Goal: Information Seeking & Learning: Find specific page/section

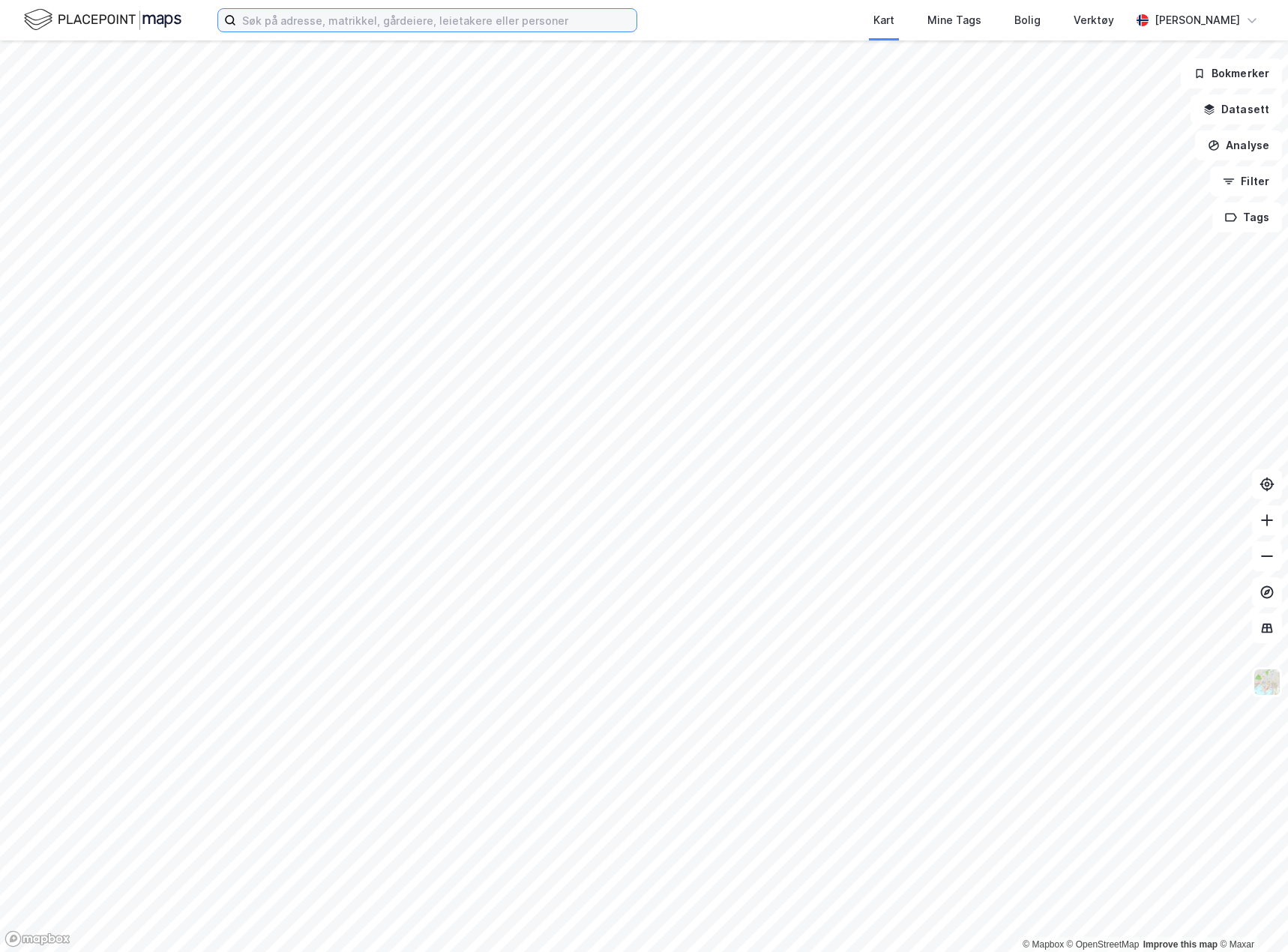
click at [278, 28] on input at bounding box center [436, 20] width 400 height 22
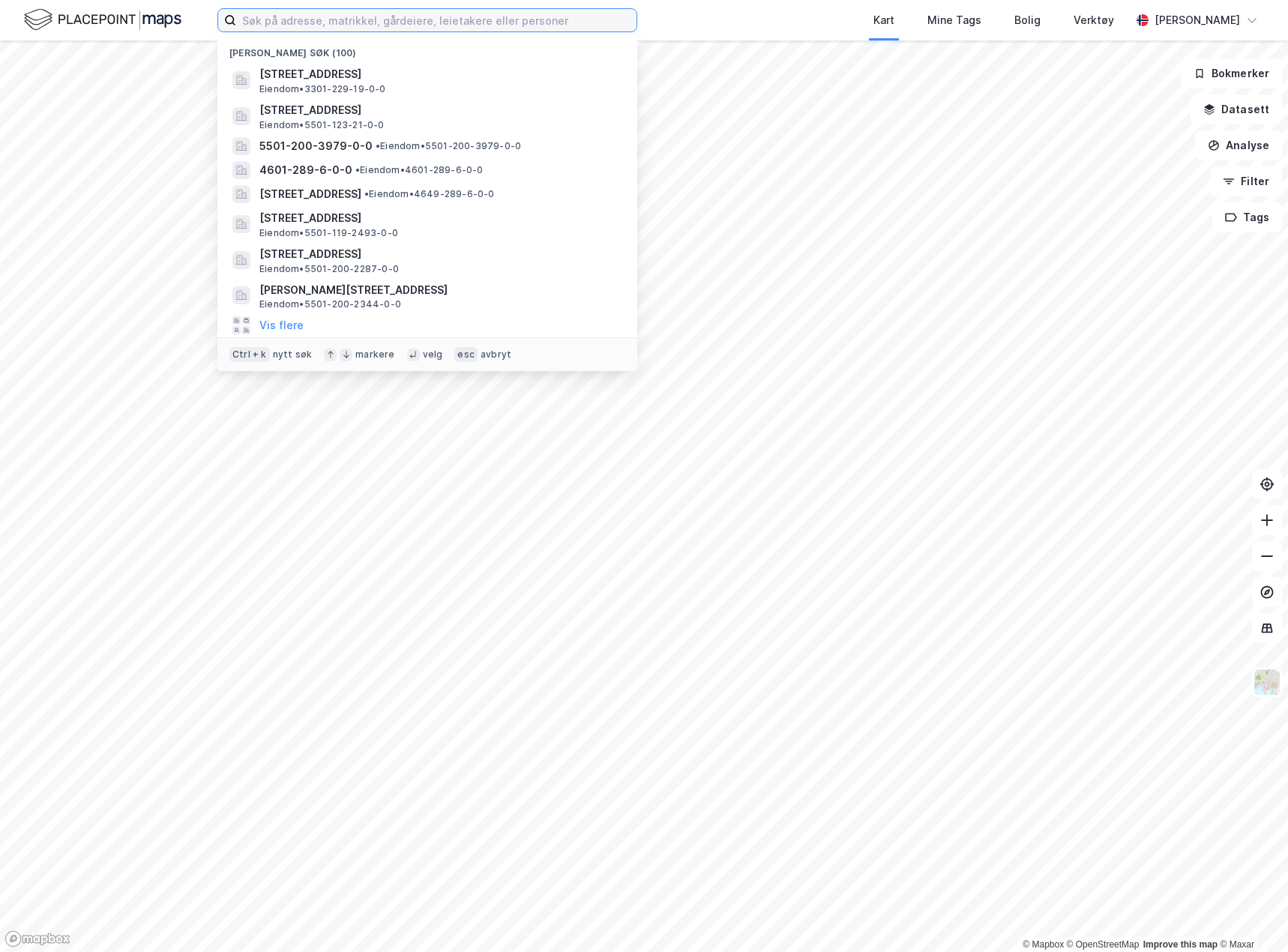
paste input "919 157 518"
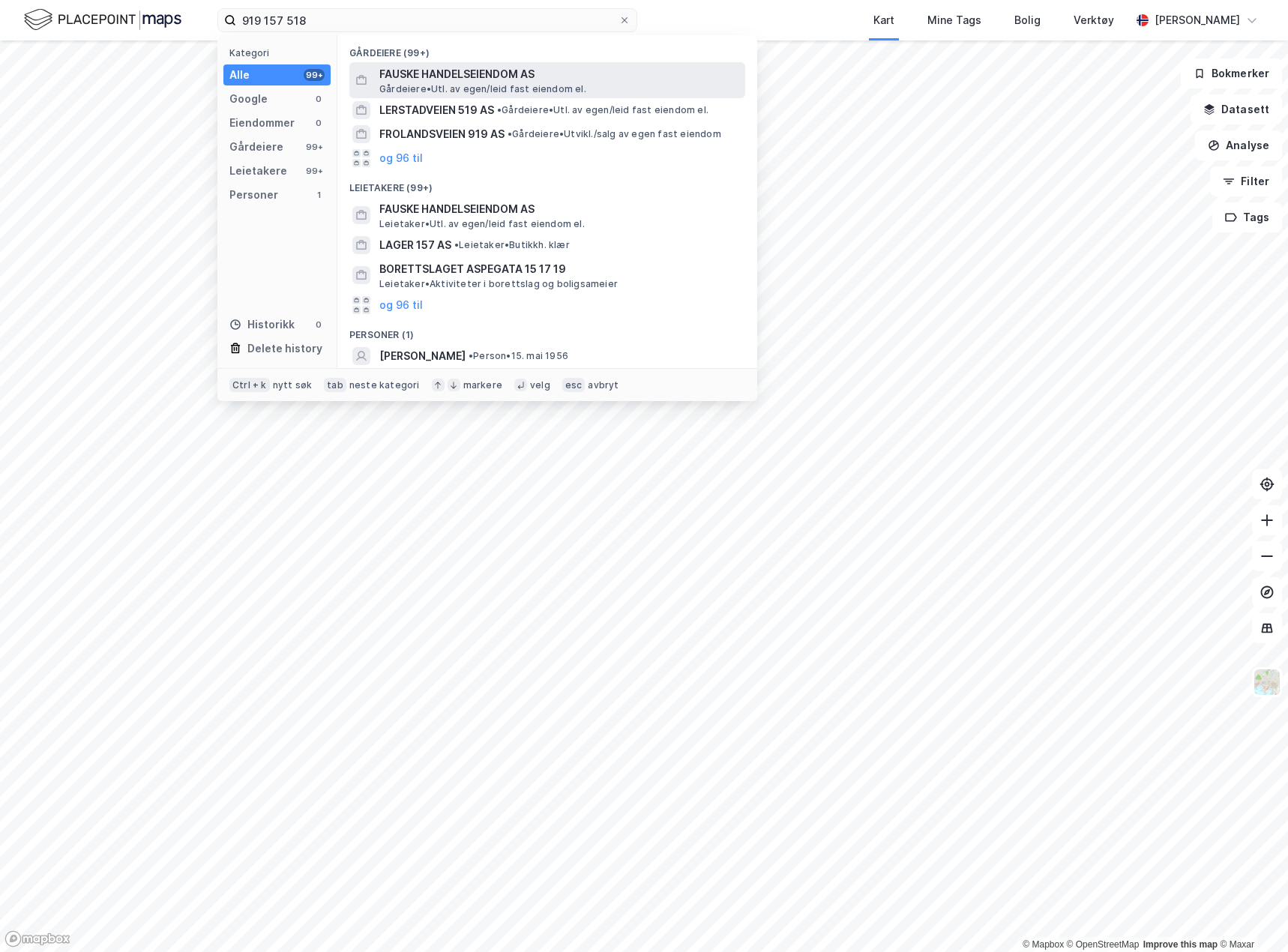
click at [497, 74] on span "FAUSKE HANDELSEIENDOM AS" at bounding box center [559, 74] width 360 height 18
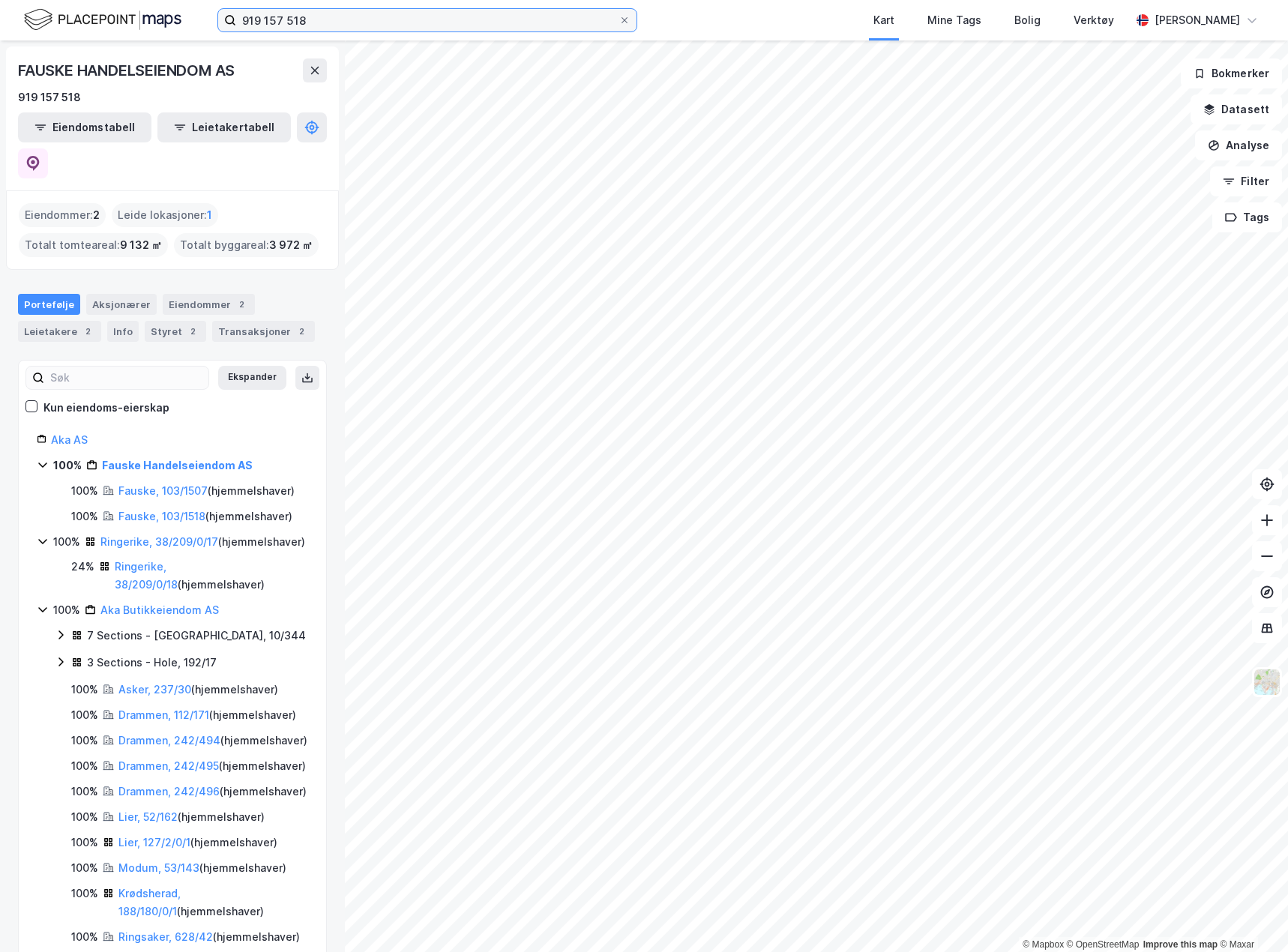
click at [332, 22] on input "919 157 518" at bounding box center [427, 20] width 383 height 22
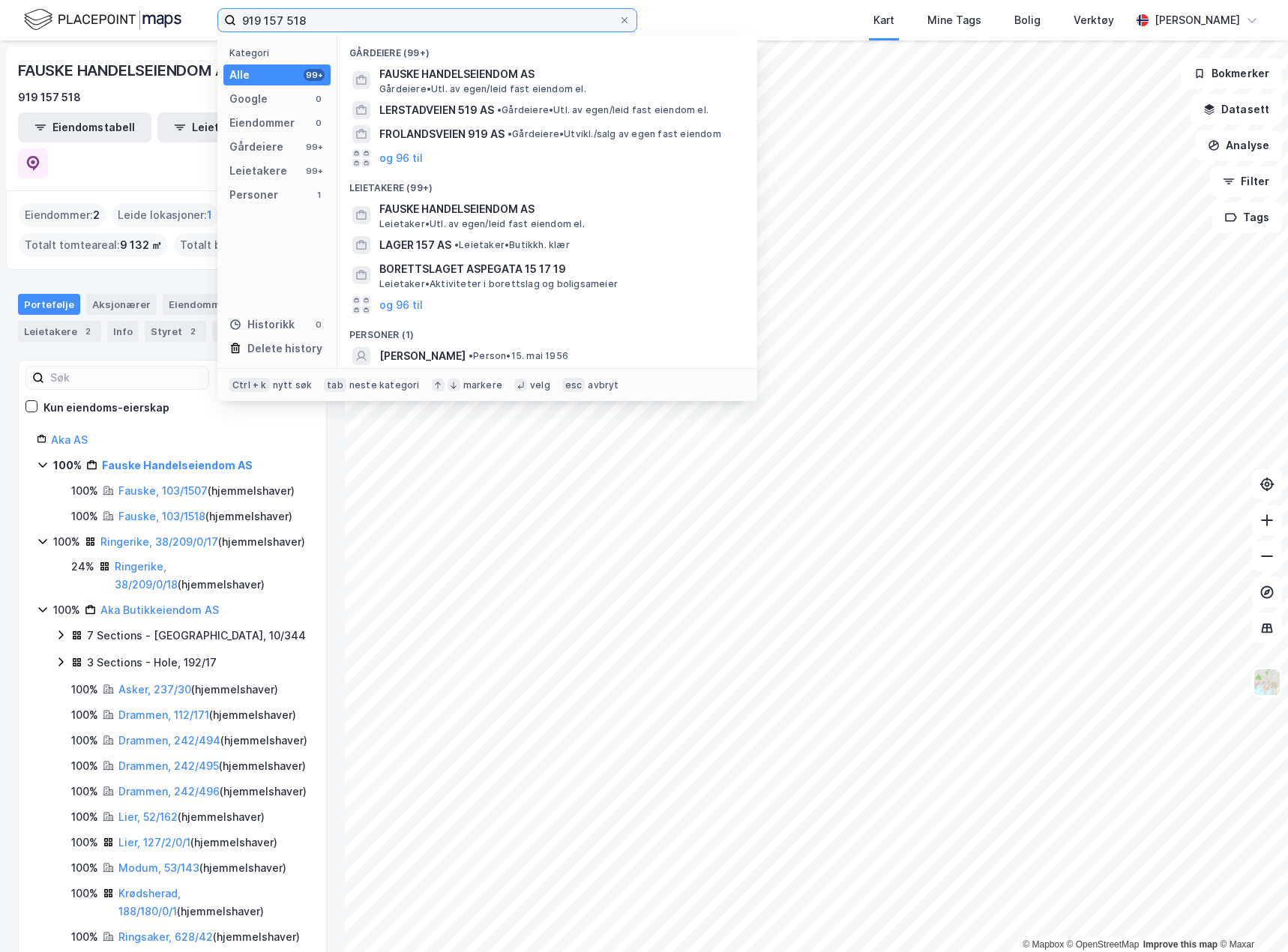
click at [332, 22] on input "919 157 518" at bounding box center [427, 20] width 383 height 22
click at [333, 25] on input "919 157 518" at bounding box center [427, 20] width 383 height 22
click at [332, 17] on input "919 157 518" at bounding box center [427, 20] width 383 height 22
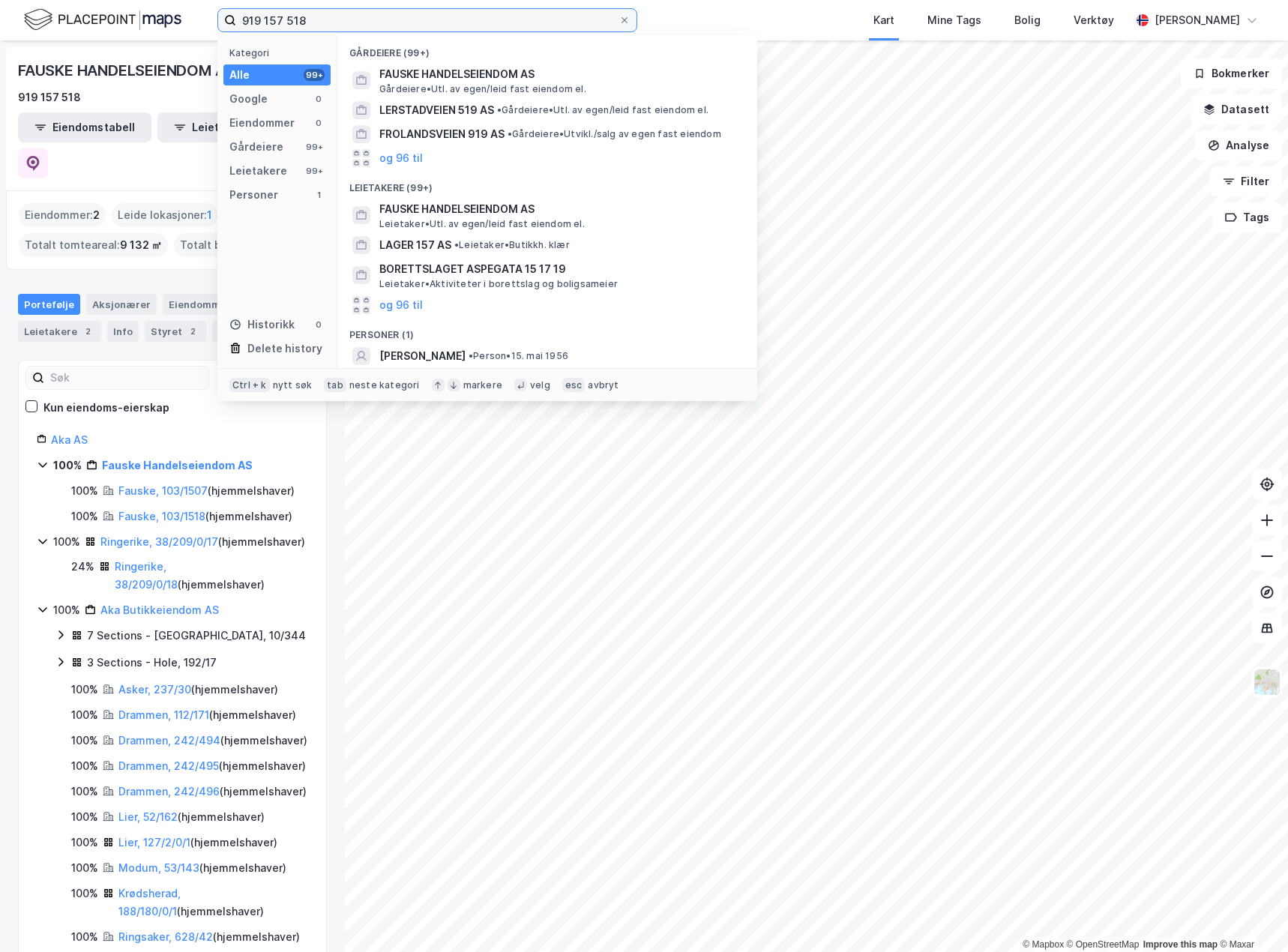
paste input "89 470 884"
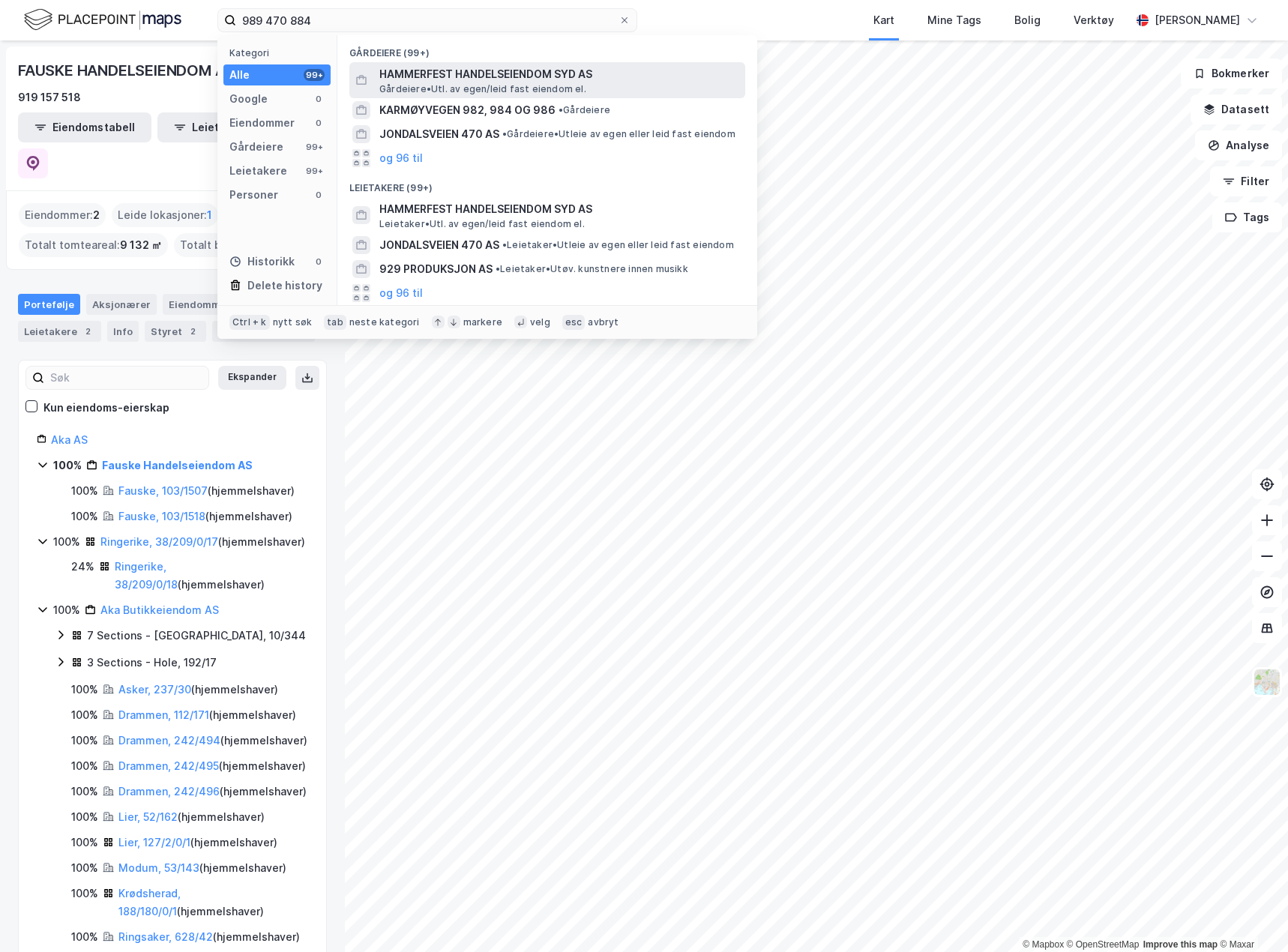
click at [486, 83] on span "Gårdeiere • Utl. av egen/leid fast eiendom el." at bounding box center [482, 89] width 207 height 12
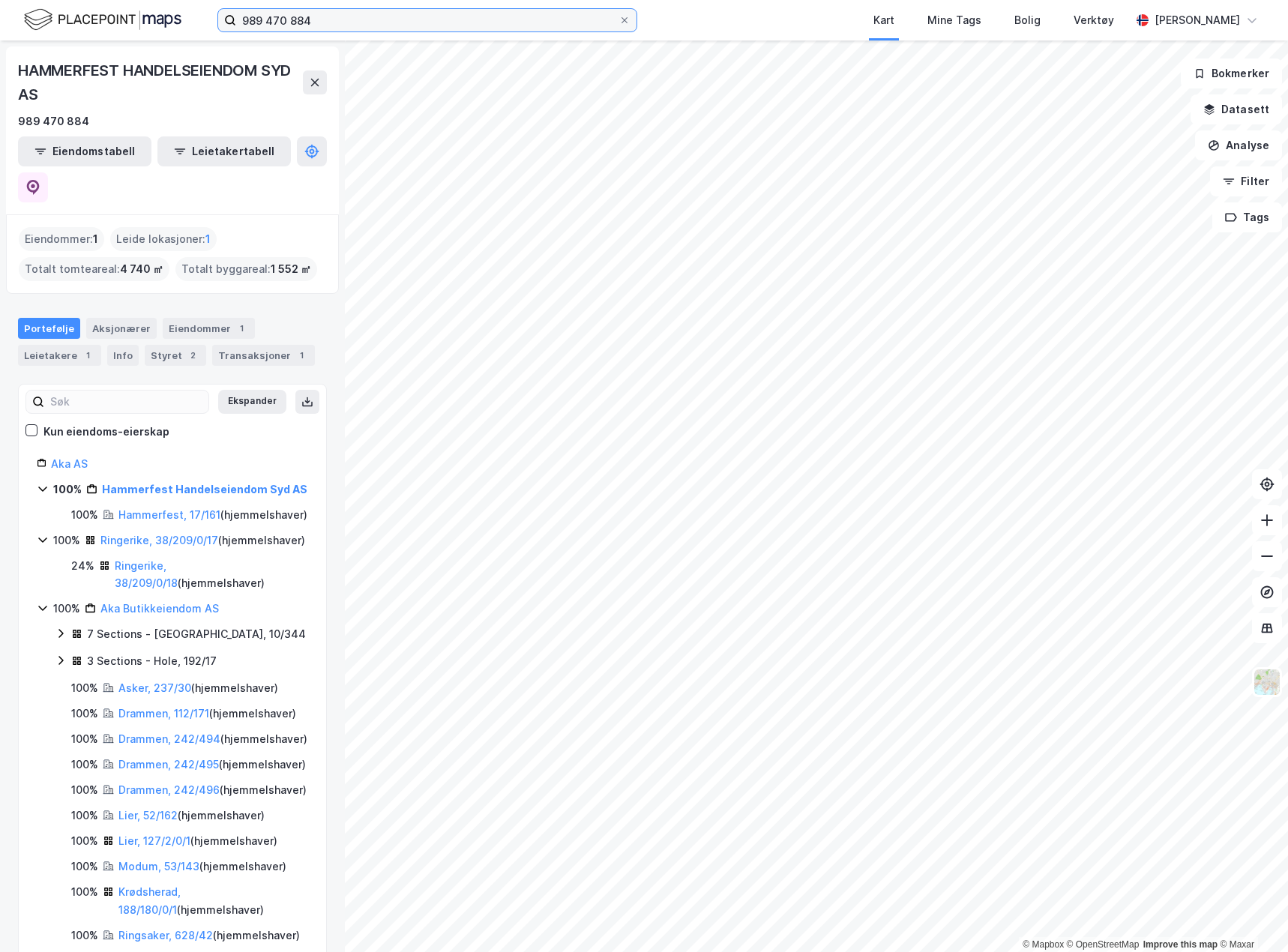
click at [286, 25] on input "989 470 884" at bounding box center [427, 20] width 383 height 22
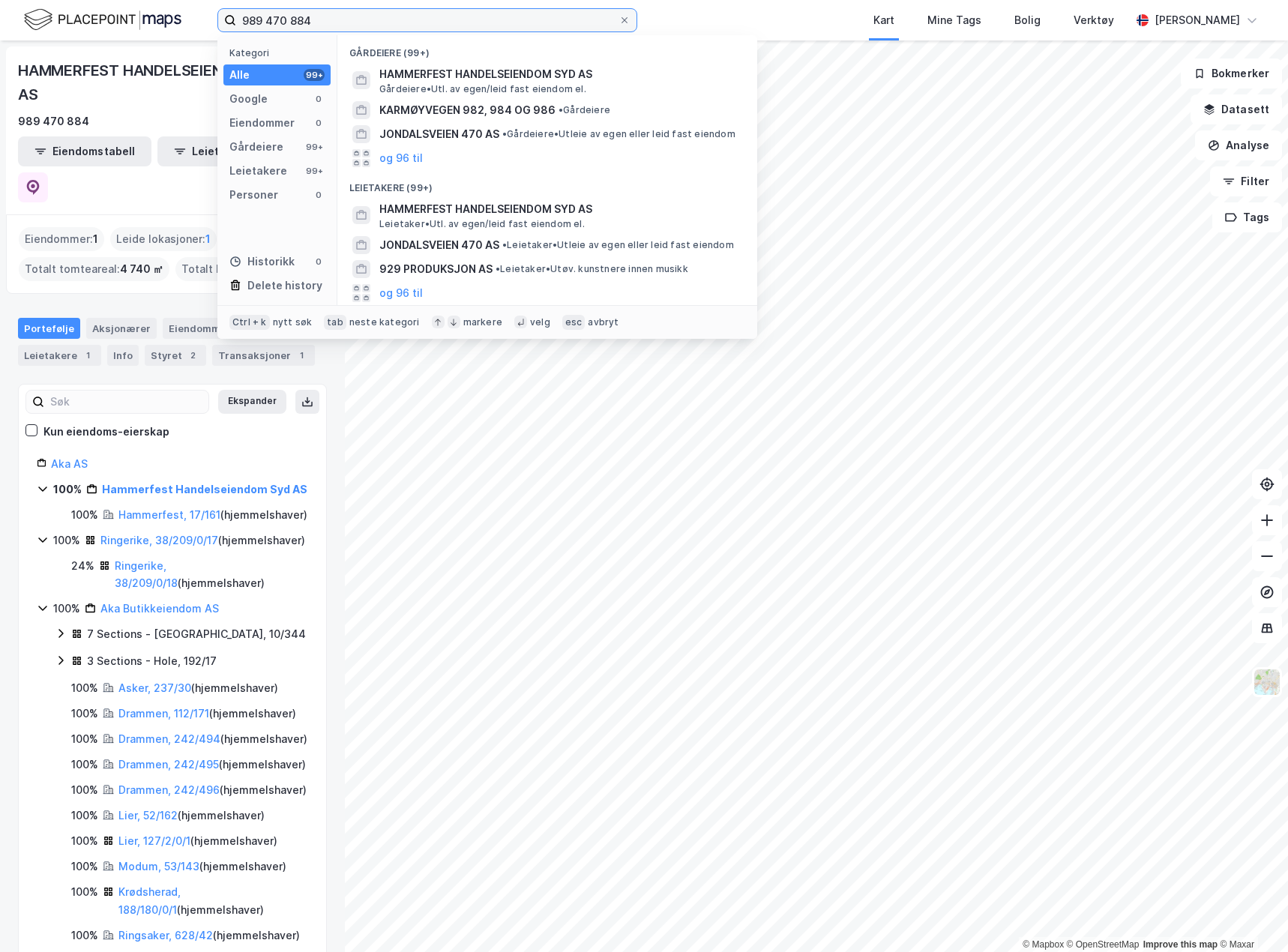
click at [286, 25] on input "989 470 884" at bounding box center [427, 20] width 383 height 22
paste input "18 456 430"
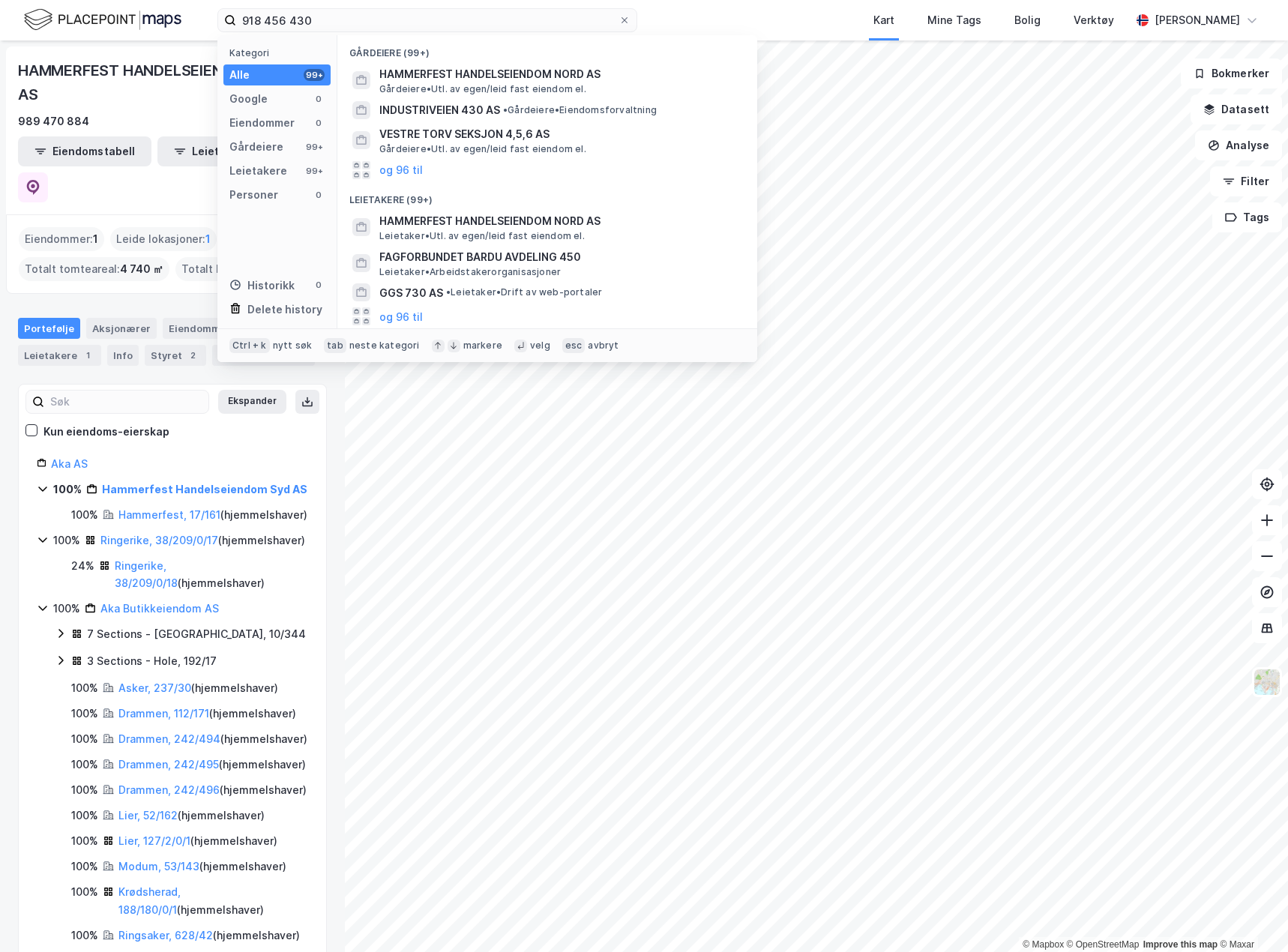
click at [532, 68] on span "HAMMERFEST HANDELSEIENDOM NORD AS" at bounding box center [559, 74] width 360 height 18
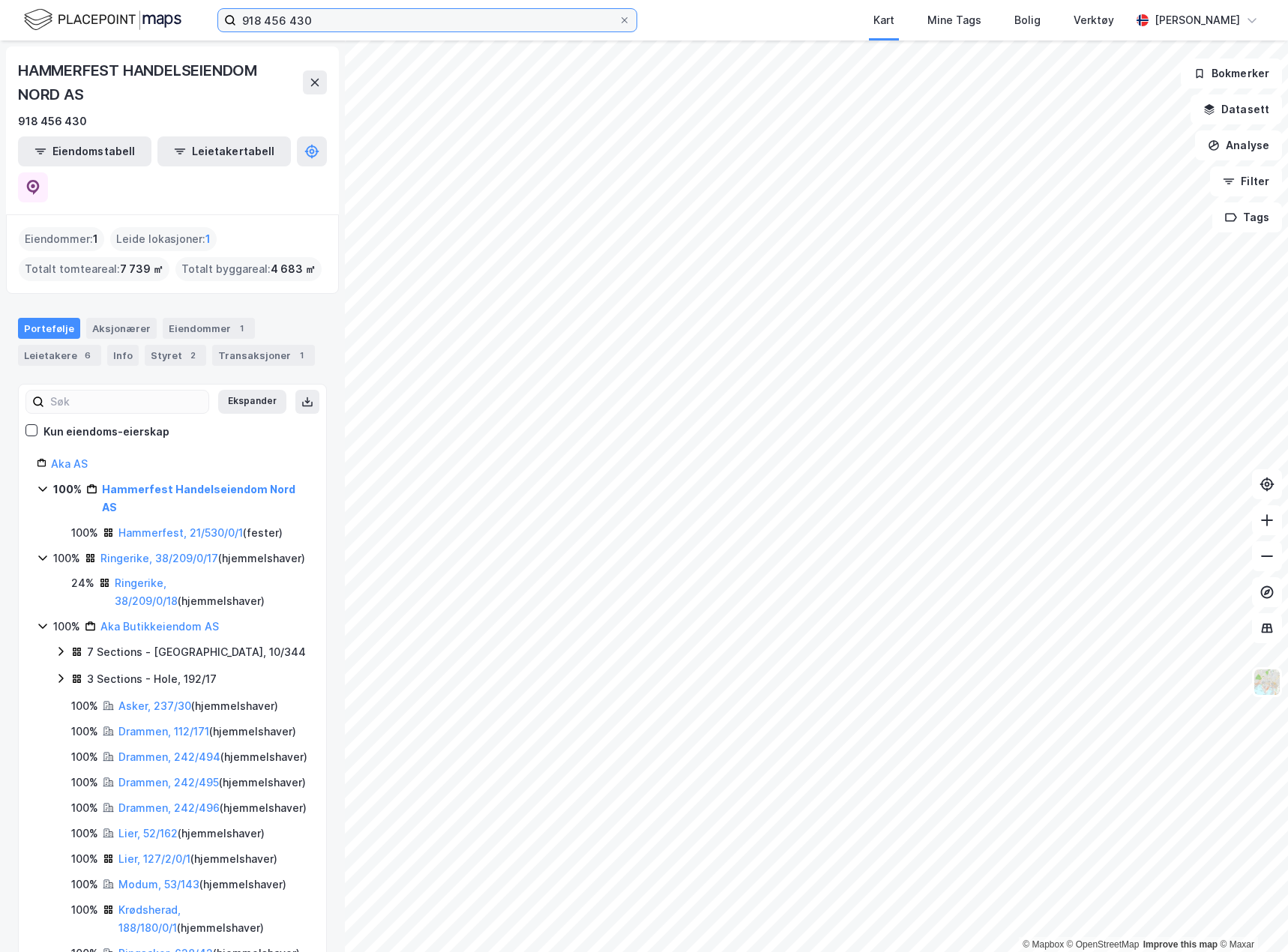
click at [272, 19] on input "918 456 430" at bounding box center [427, 20] width 383 height 22
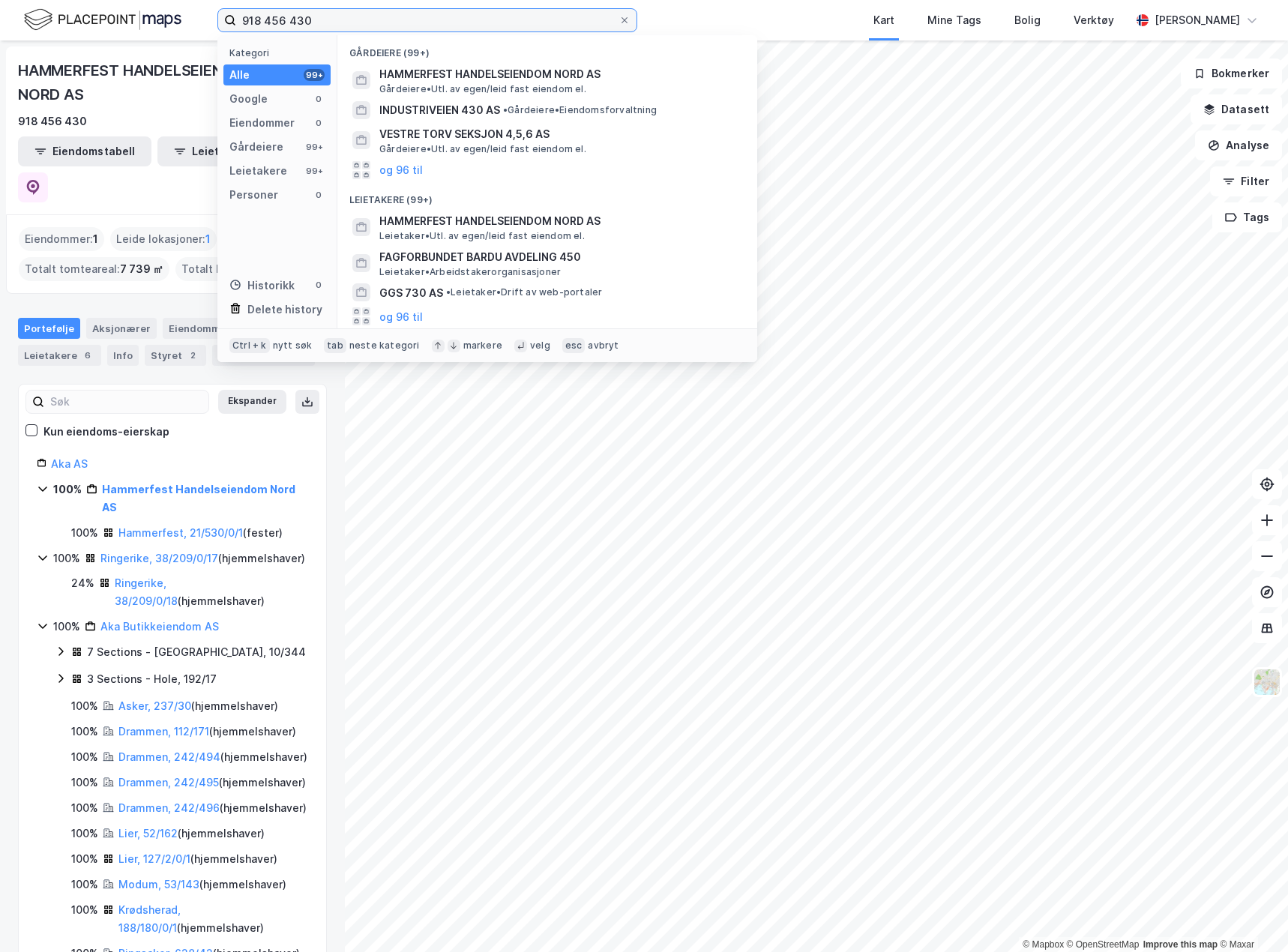
click at [272, 19] on input "918 456 430" at bounding box center [427, 20] width 383 height 22
click at [273, 21] on input "918 456 430" at bounding box center [427, 20] width 383 height 22
paste input "889 470 992"
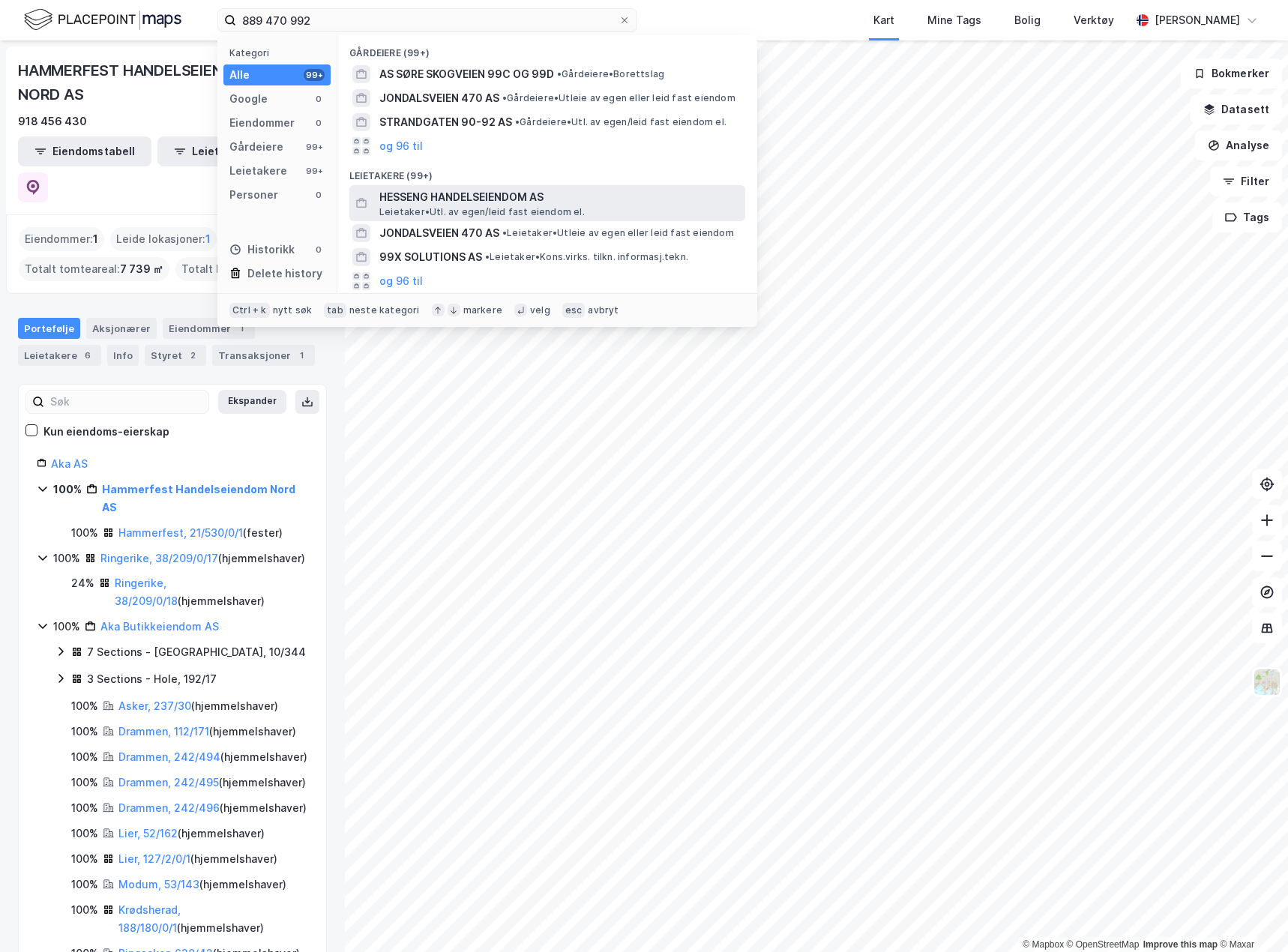
click at [605, 196] on span "HESSENG HANDELSEIENDOM AS" at bounding box center [559, 197] width 360 height 18
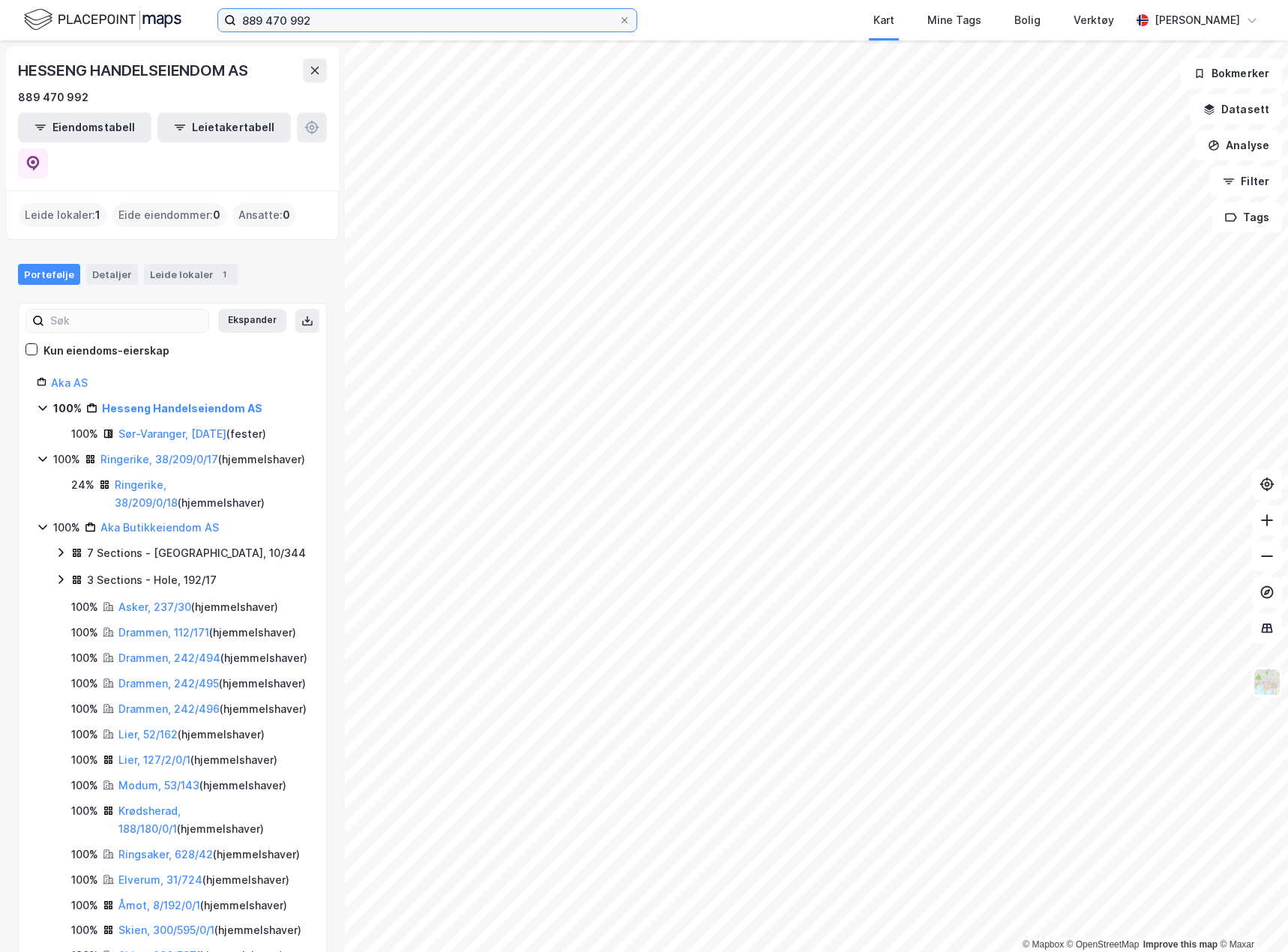
click at [307, 20] on input "889 470 992" at bounding box center [427, 20] width 383 height 22
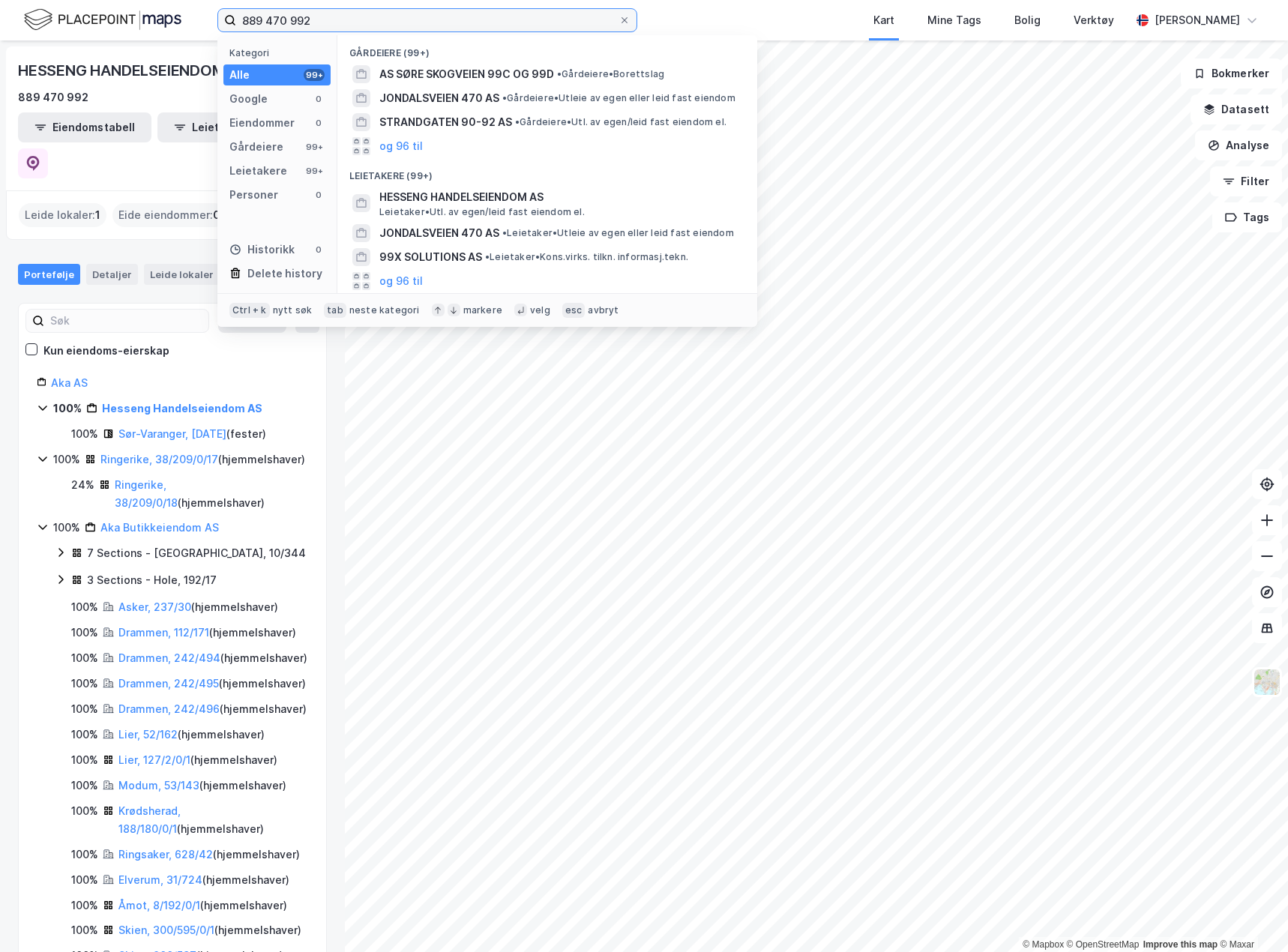
click at [307, 20] on input "889 470 992" at bounding box center [427, 20] width 383 height 22
paste input "917 763 674"
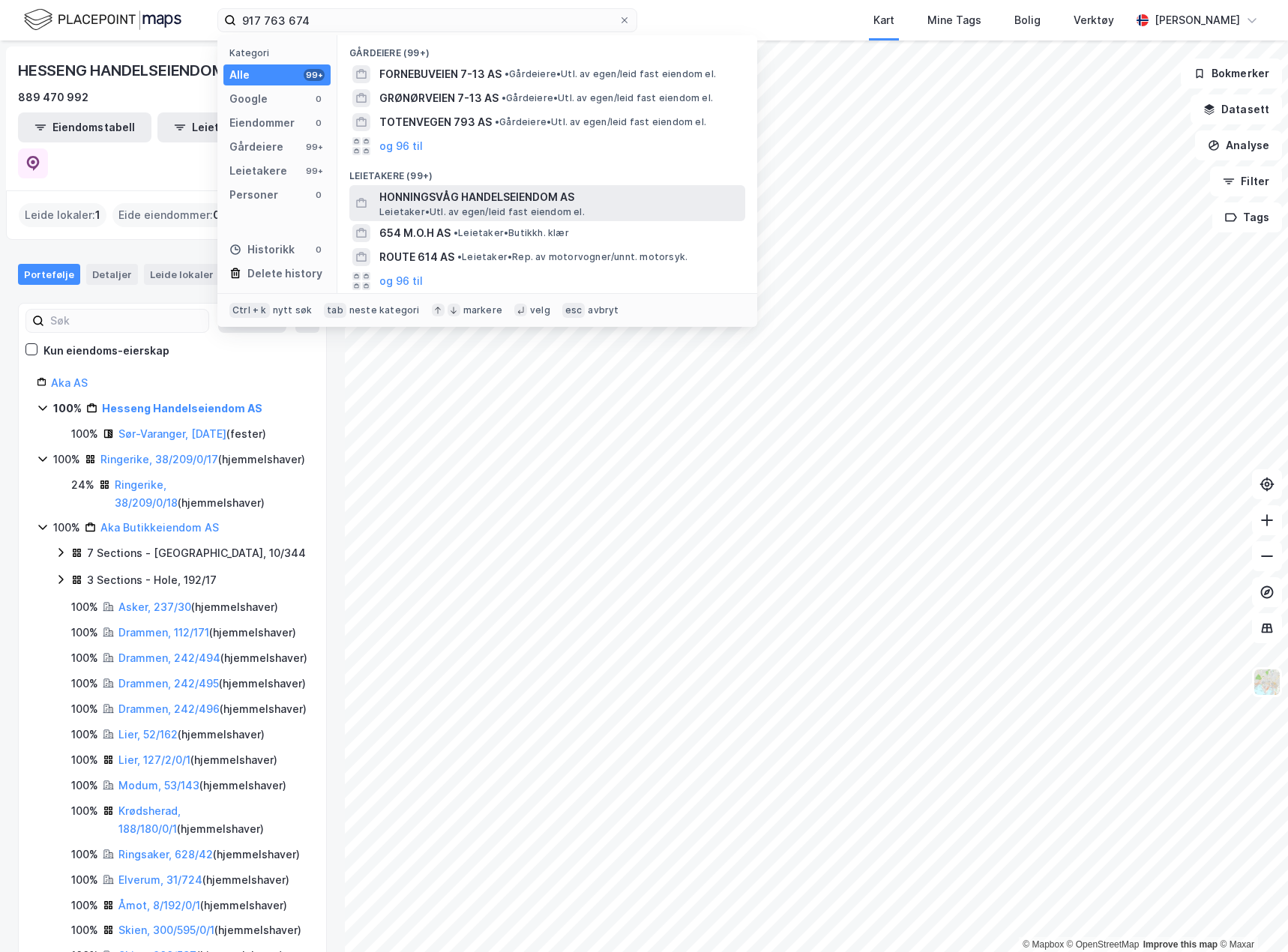
click at [471, 211] on span "Leietaker • Utl. av egen/leid fast eiendom el." at bounding box center [482, 211] width 205 height 12
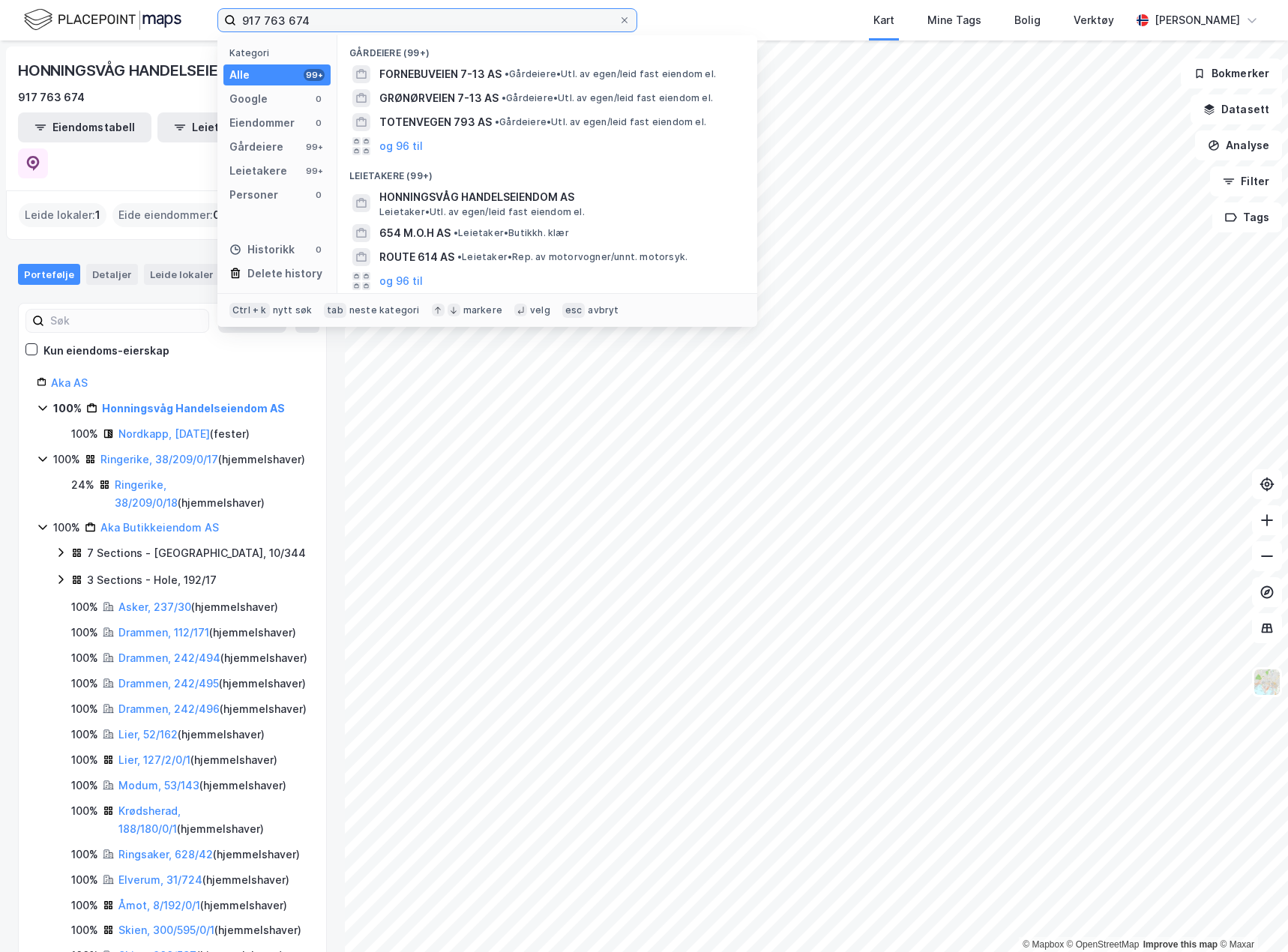
click at [300, 21] on input "917 763 674" at bounding box center [427, 20] width 383 height 22
paste input "26 163 779"
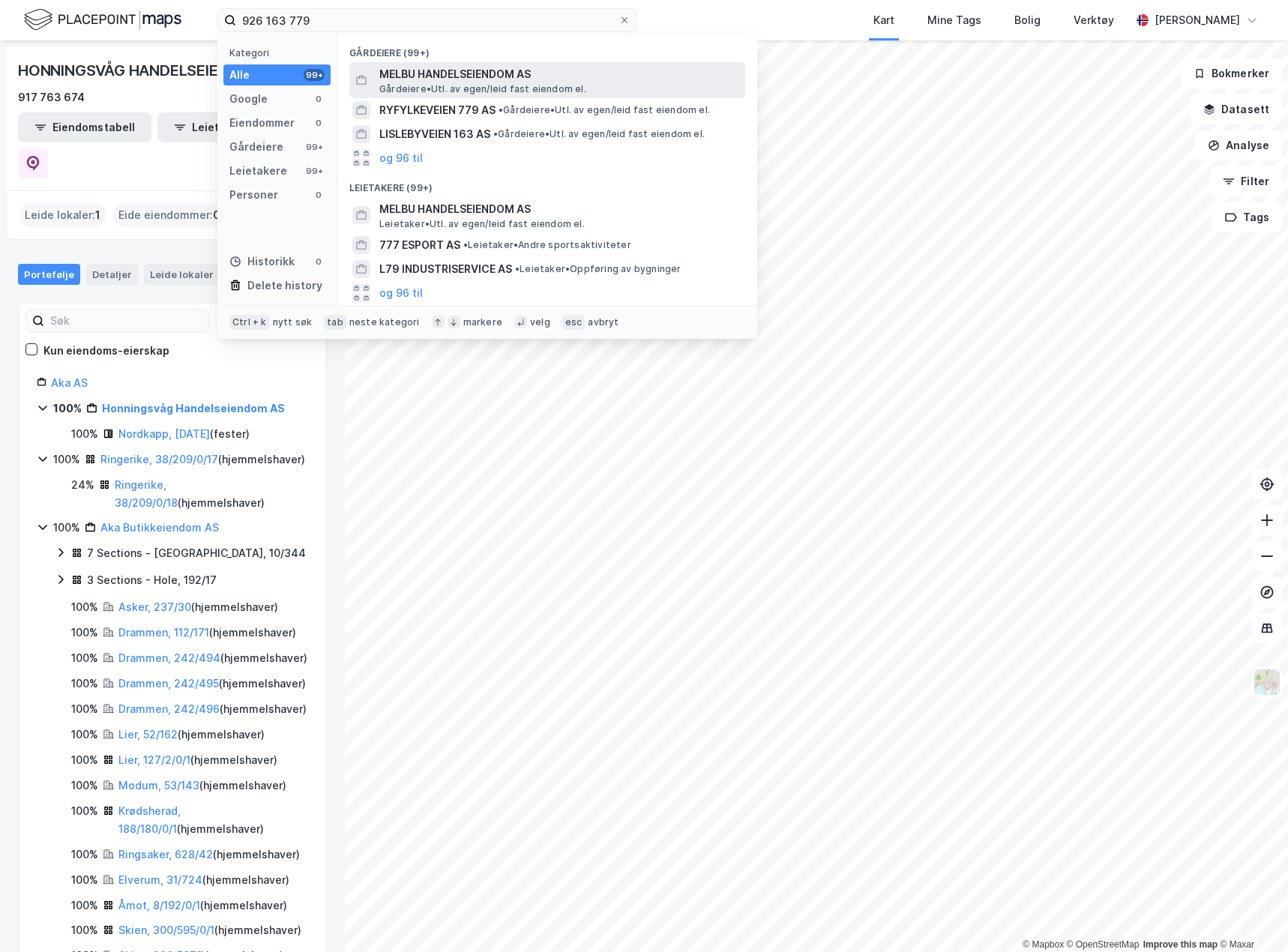
click at [537, 63] on div "MELBU HANDELSEIENDOM AS Gårdeiere • Utl. av egen/leid fast eiendom el." at bounding box center [547, 80] width 396 height 36
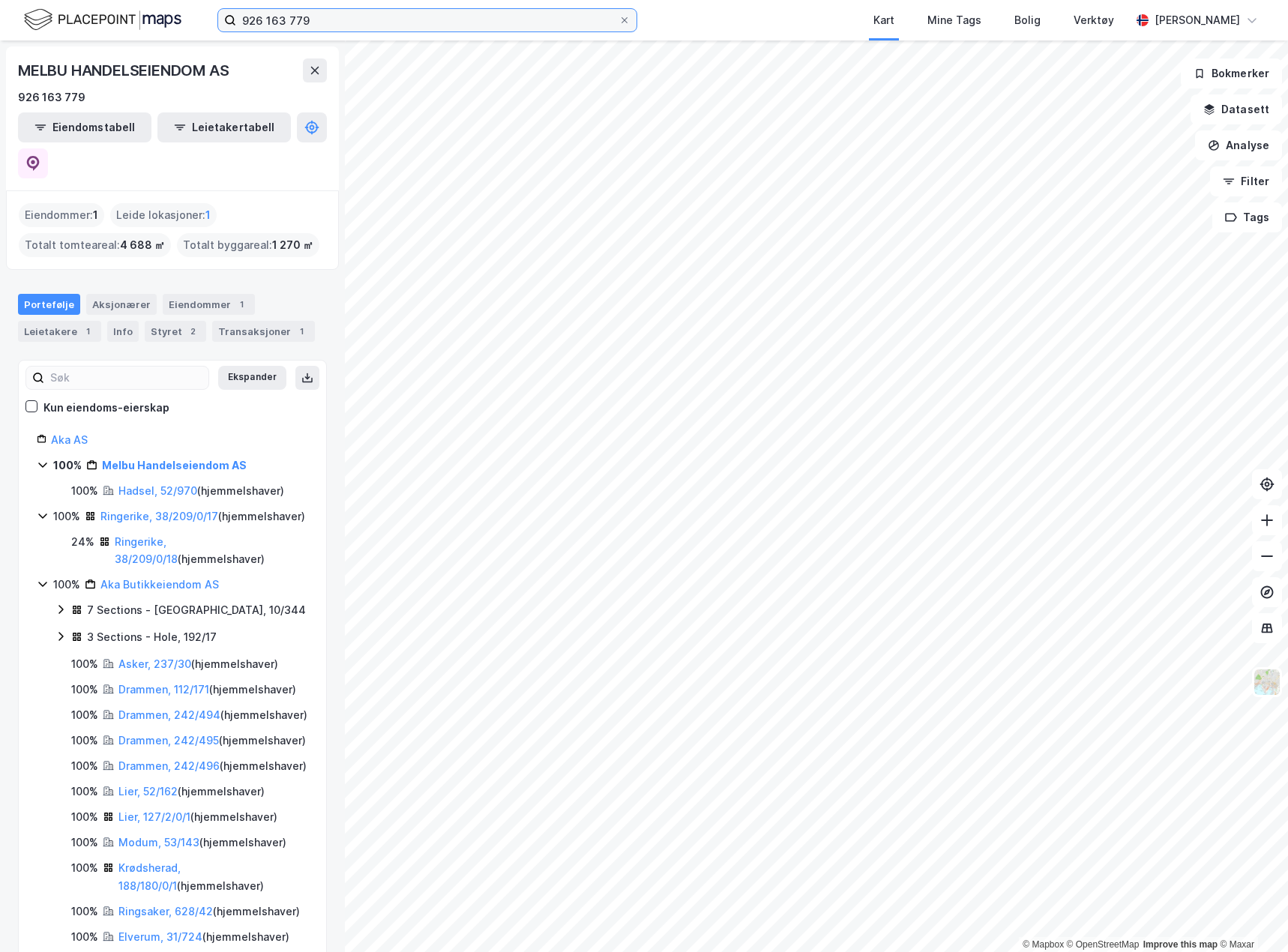
click at [383, 18] on input "926 163 779" at bounding box center [427, 20] width 383 height 22
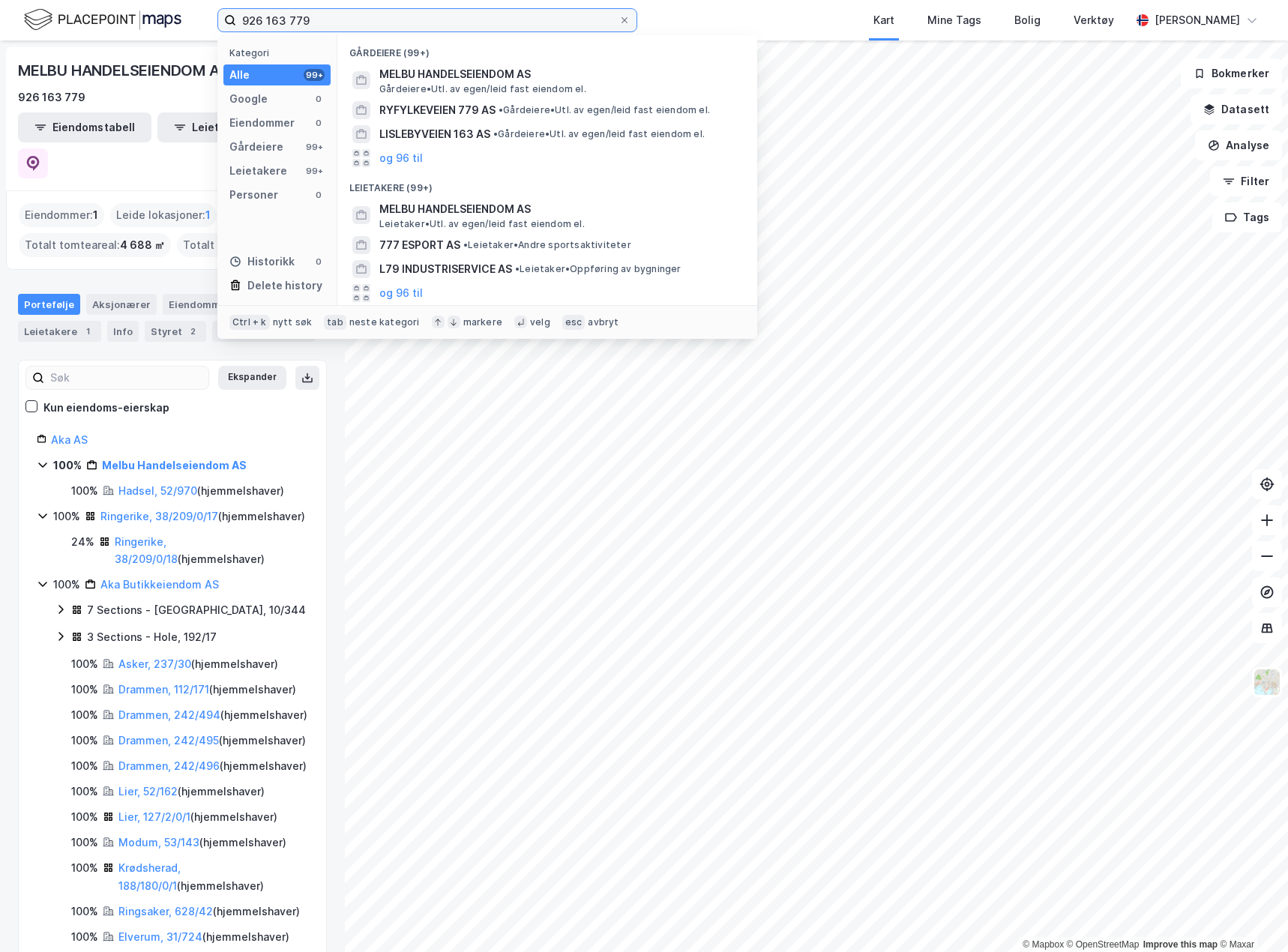
click at [383, 18] on input "926 163 779" at bounding box center [427, 20] width 383 height 22
paste input "99 052 657"
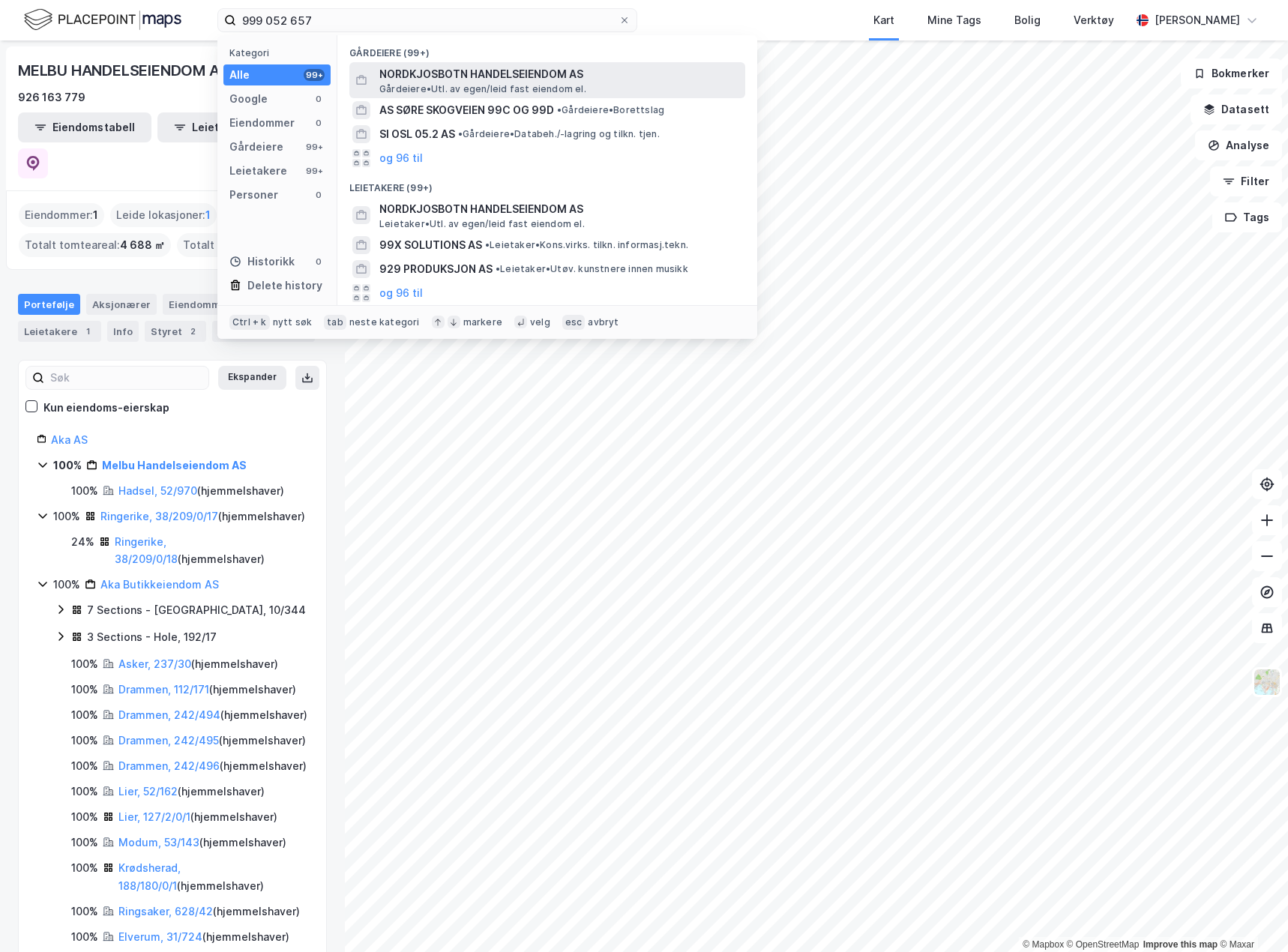
click at [498, 79] on span "NORDKJOSBOTN HANDELSEIENDOM AS" at bounding box center [559, 74] width 360 height 18
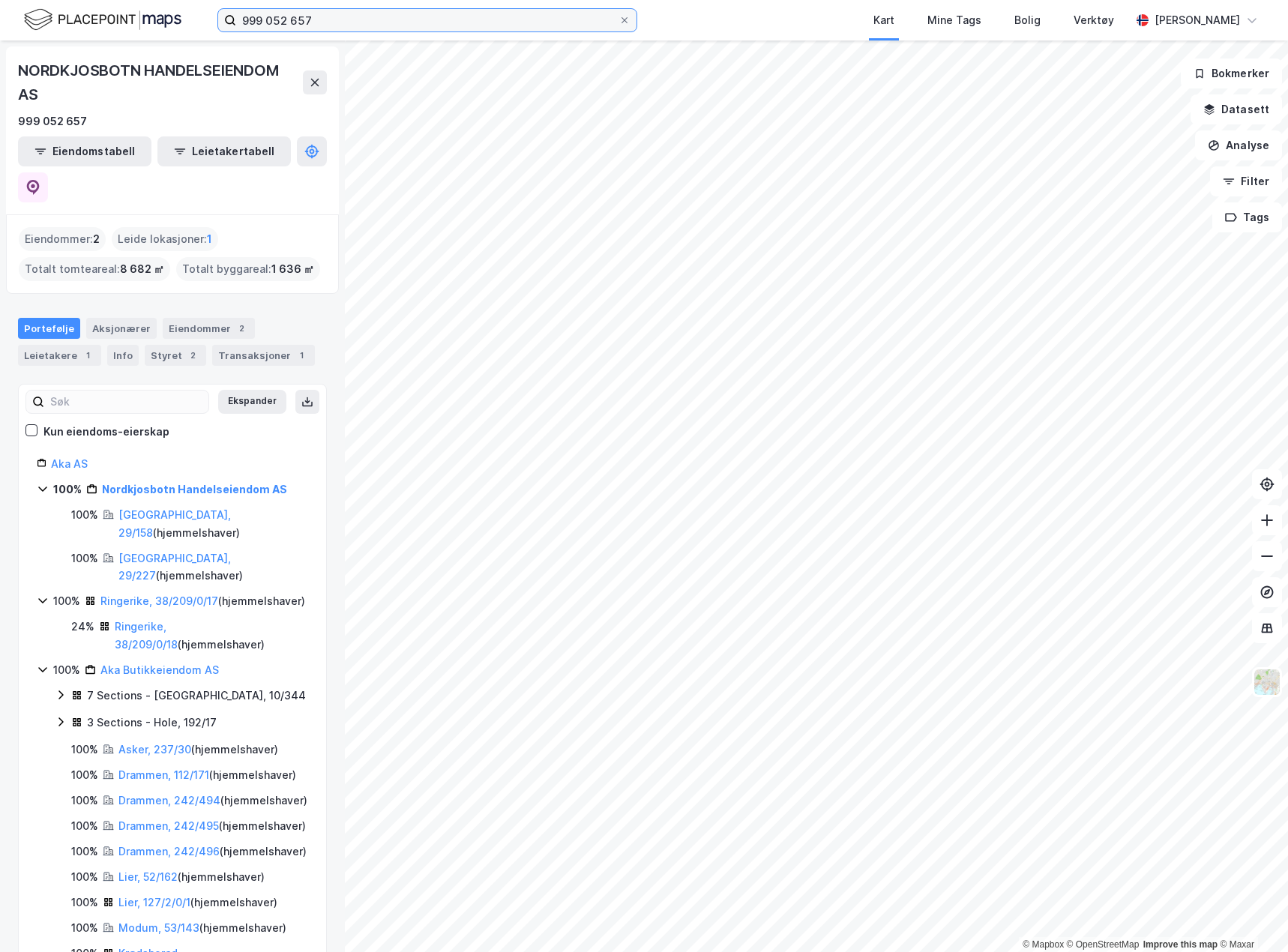
click at [274, 21] on input "999 052 657" at bounding box center [427, 20] width 383 height 22
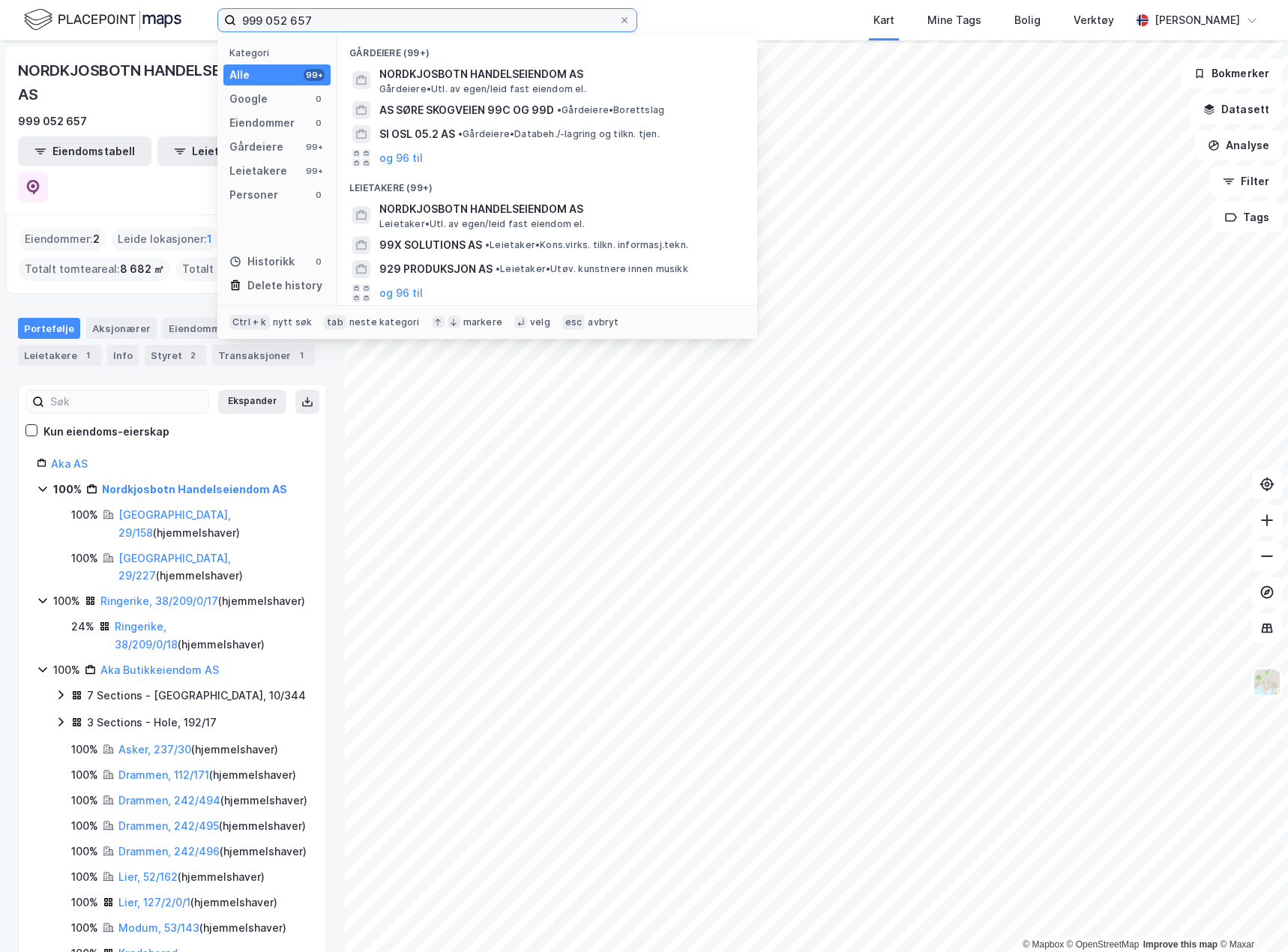
click at [274, 21] on input "999 052 657" at bounding box center [427, 20] width 383 height 22
paste input "890 561 802"
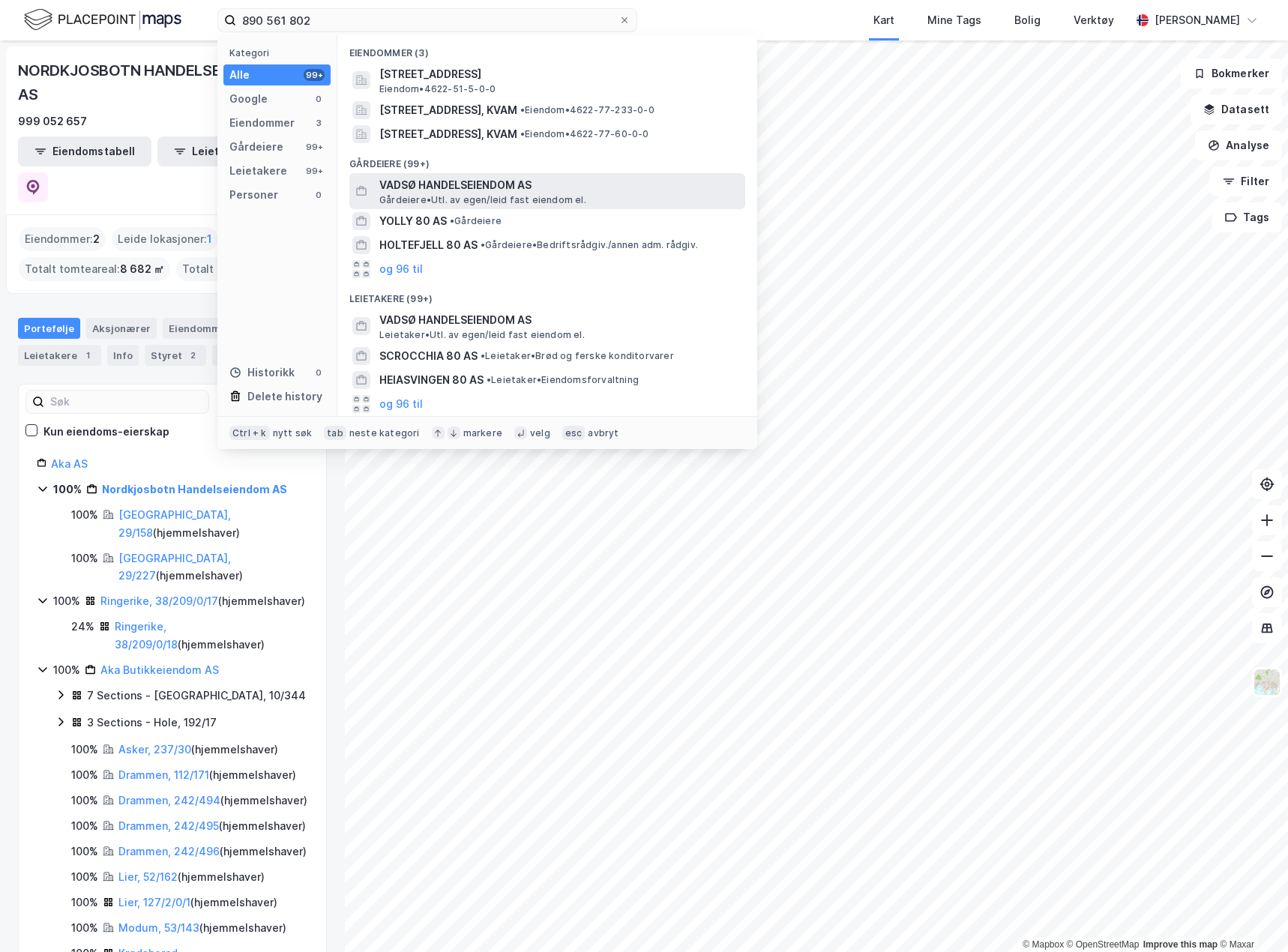
click at [606, 192] on span "VADSØ HANDELSEIENDOM AS" at bounding box center [559, 185] width 360 height 18
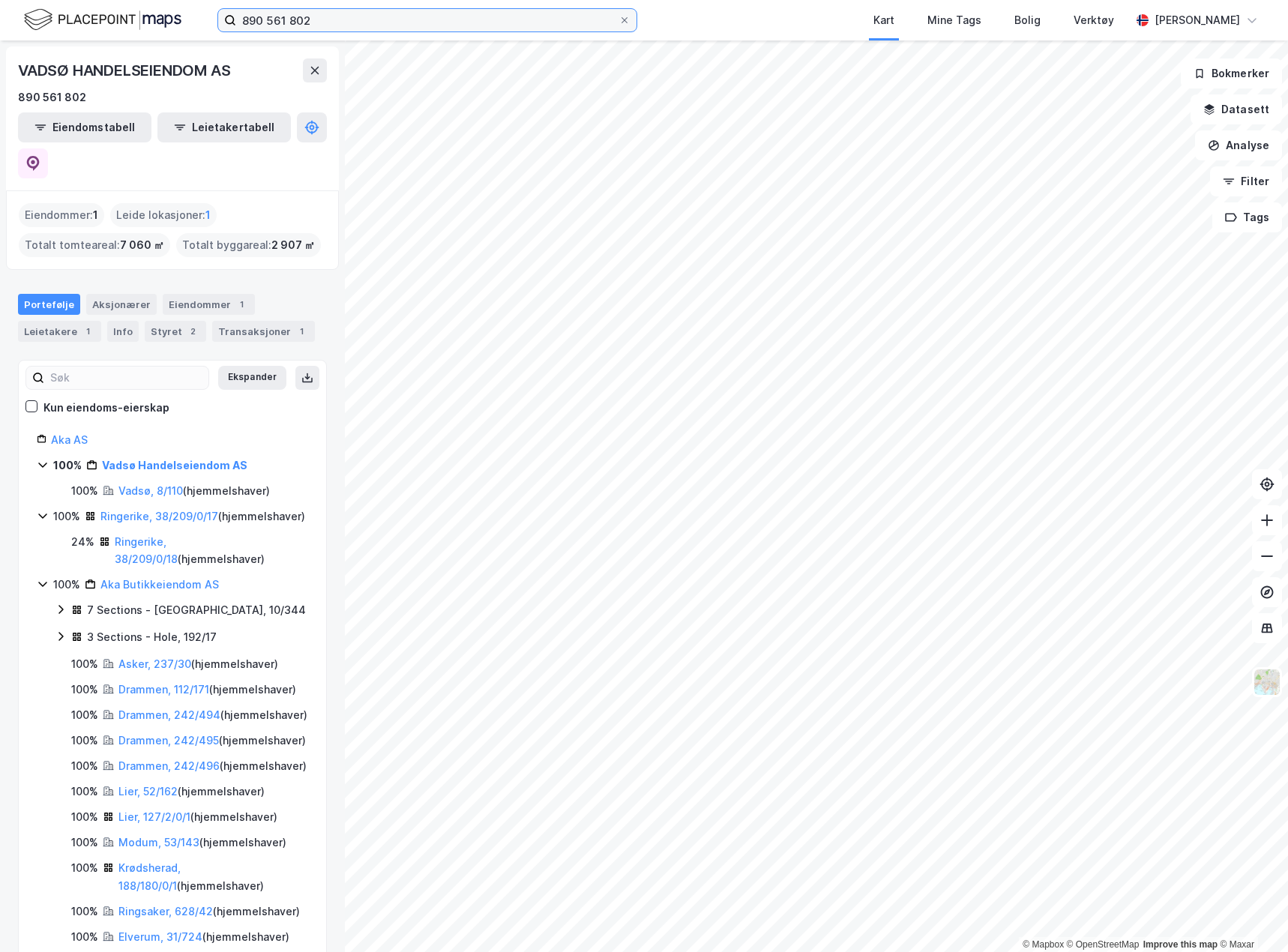
click at [288, 18] on input "890 561 802" at bounding box center [427, 20] width 383 height 22
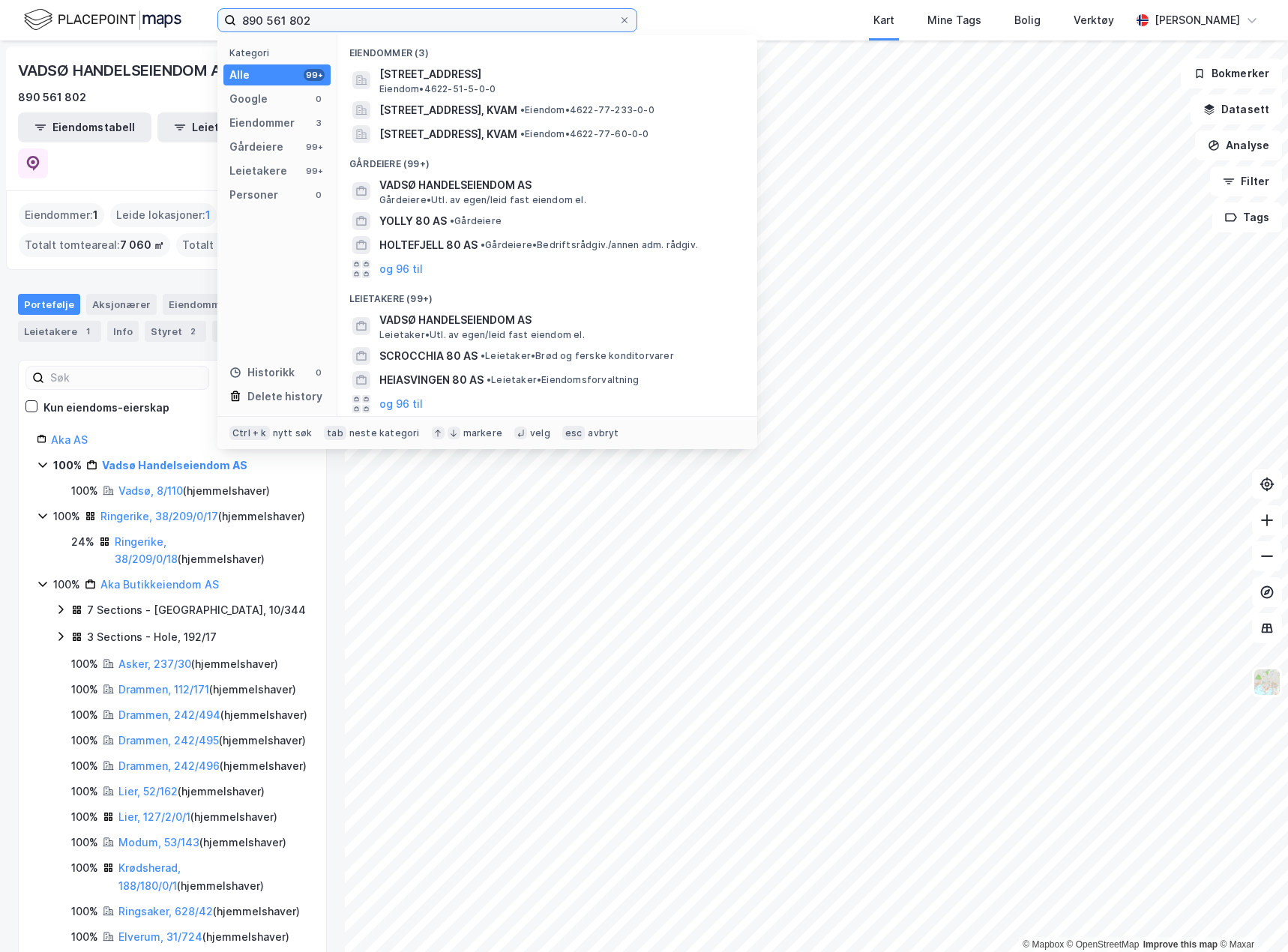
click at [288, 18] on input "890 561 802" at bounding box center [427, 20] width 383 height 22
paste input "926 163 655"
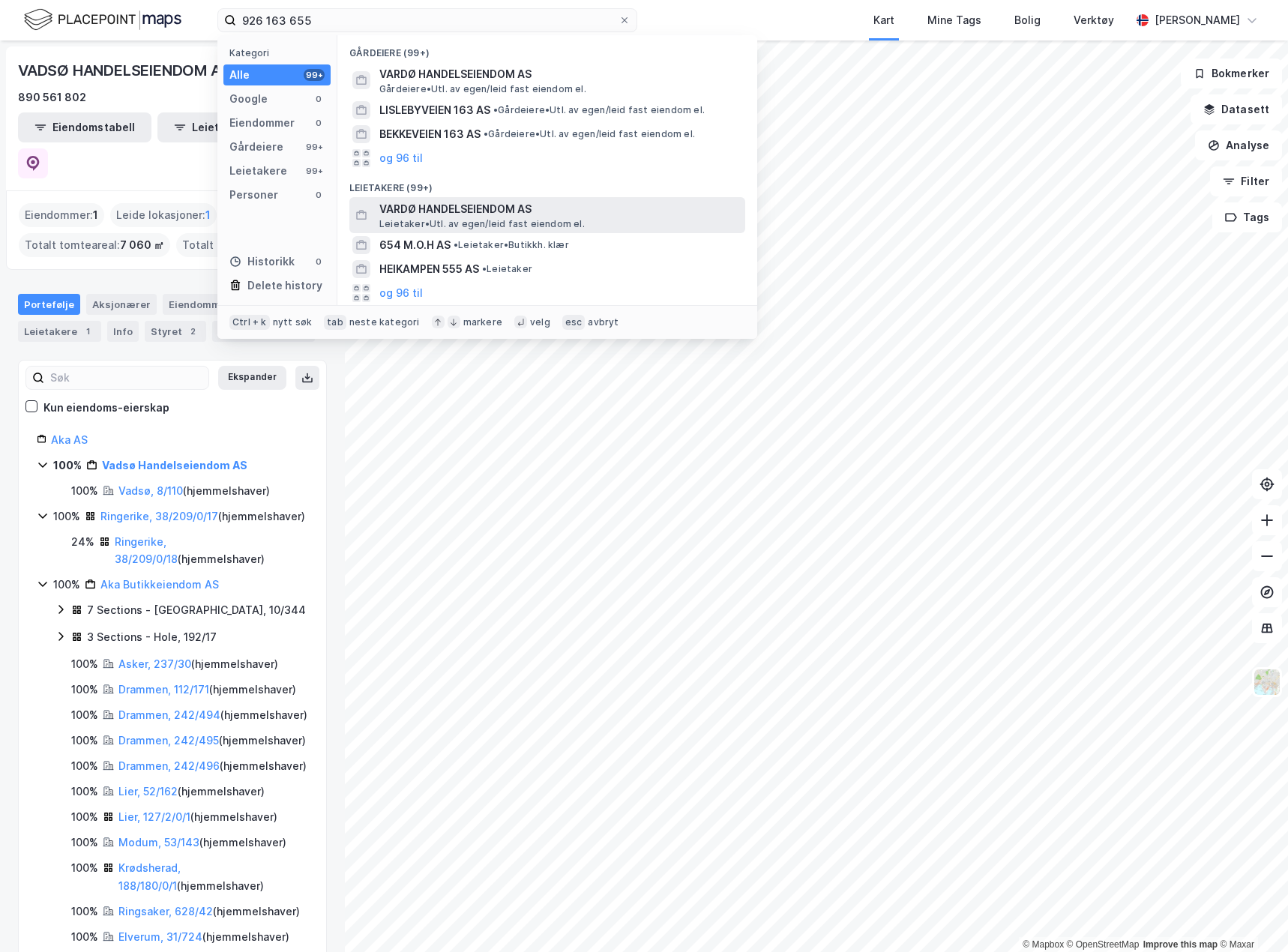
click at [492, 211] on span "VARDØ HANDELSEIENDOM AS" at bounding box center [559, 209] width 360 height 18
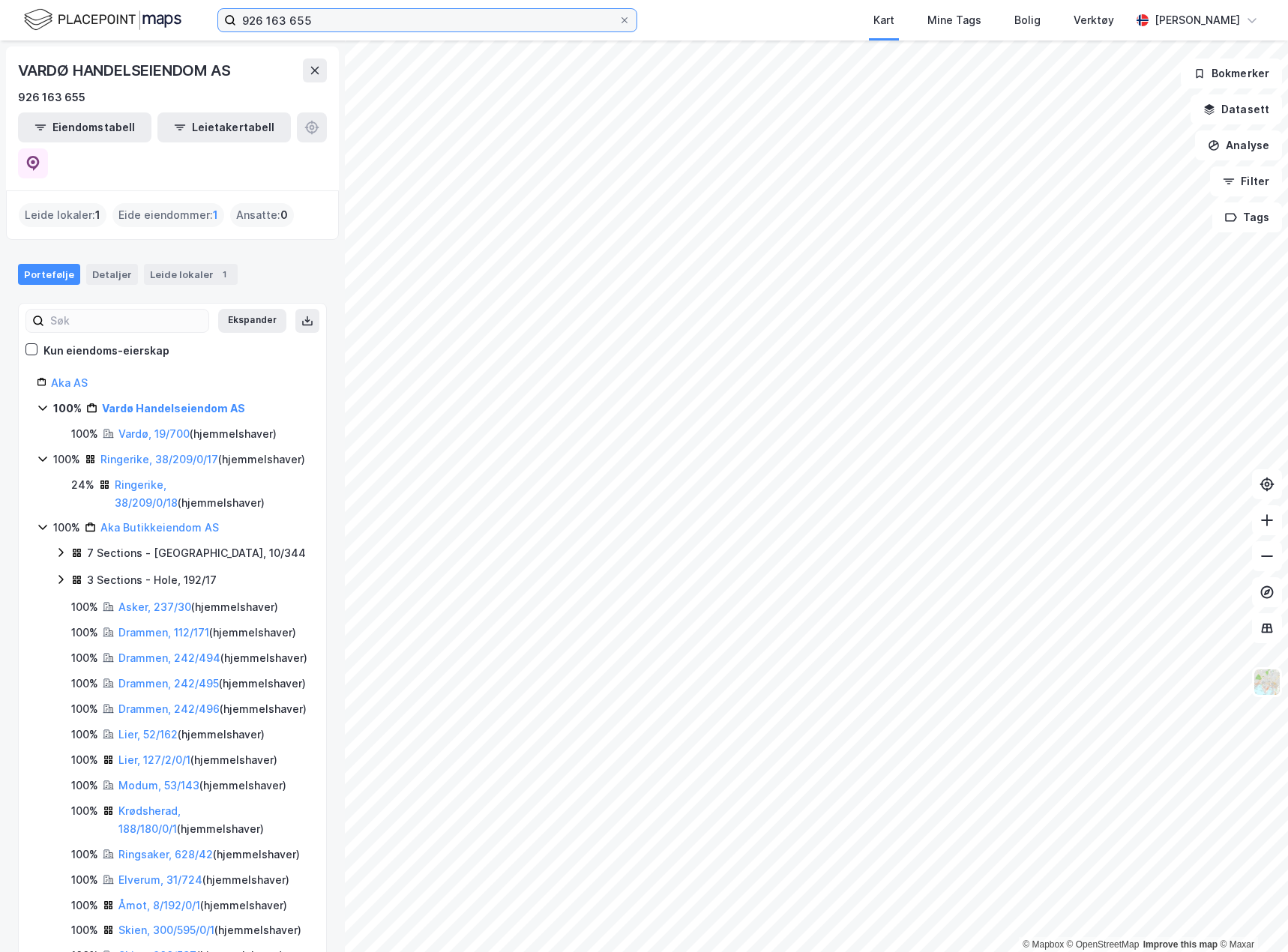
click at [313, 14] on input "926 163 655" at bounding box center [427, 20] width 383 height 22
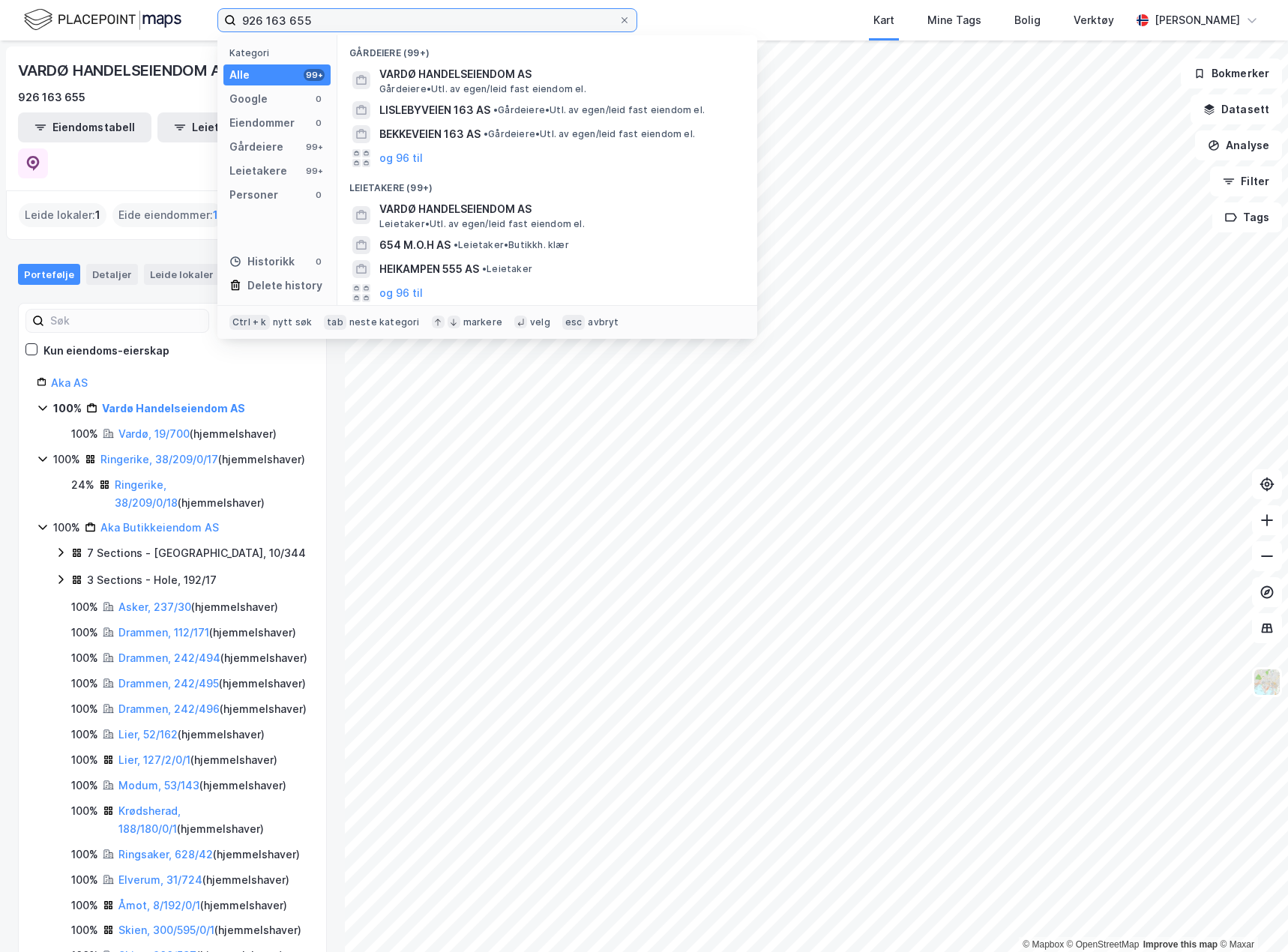
click at [313, 14] on input "926 163 655" at bounding box center [427, 20] width 383 height 22
paste input "96 199 843"
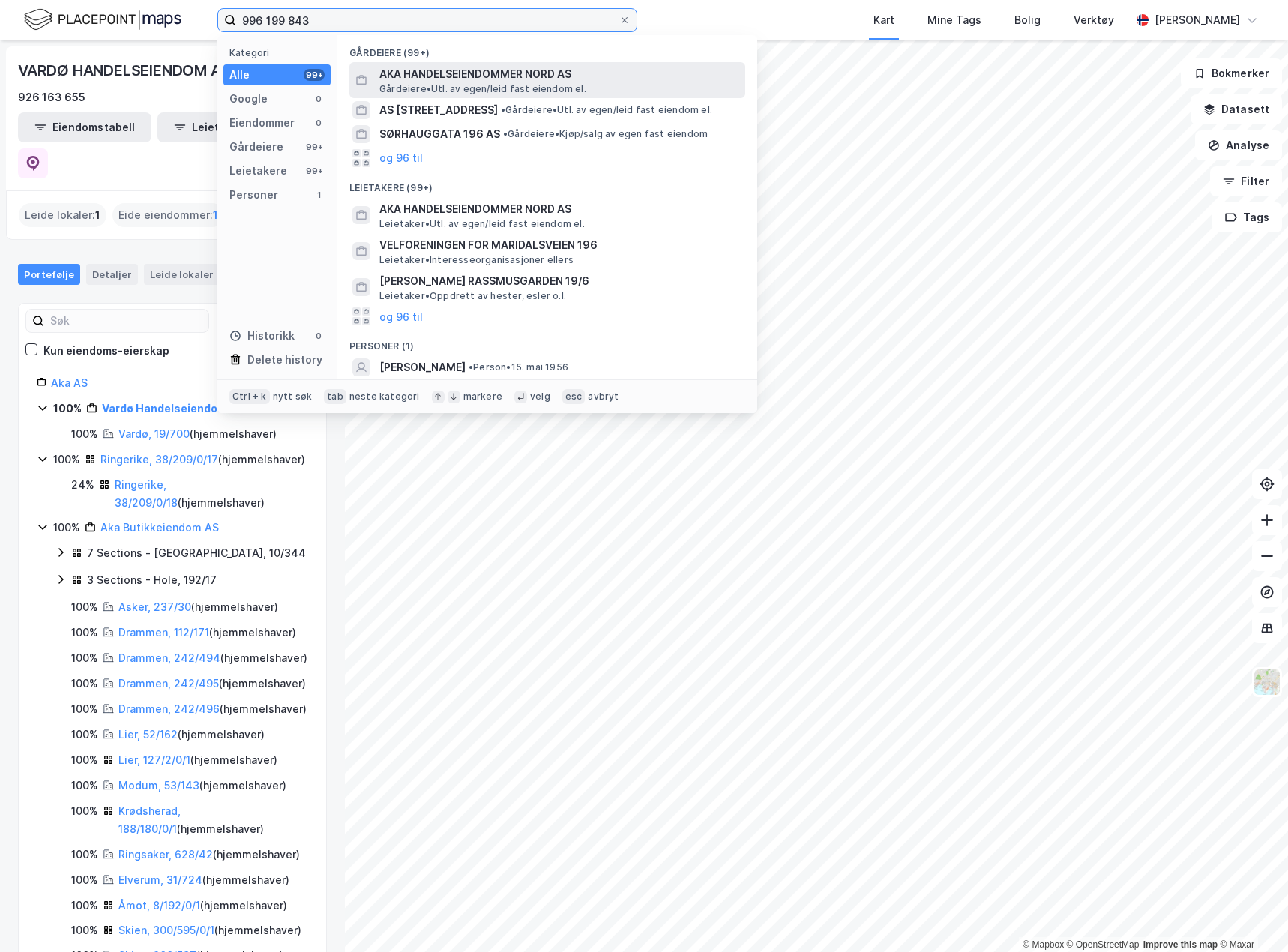
type input "996 199 843"
click at [601, 82] on span "AKA HANDELSEIENDOMMER NORD AS" at bounding box center [559, 74] width 360 height 18
